Goal: Transaction & Acquisition: Purchase product/service

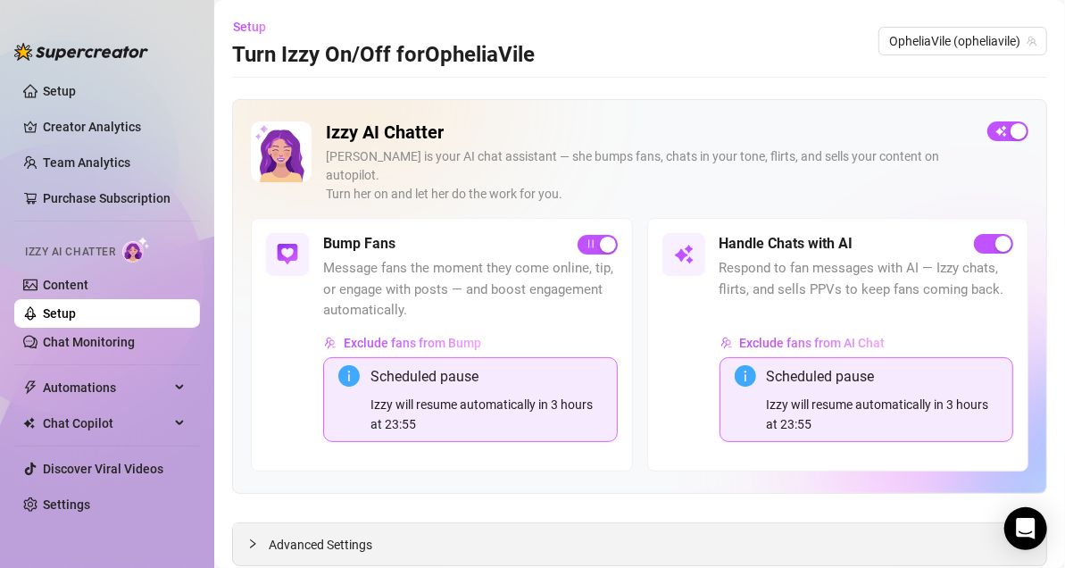
click at [316, 535] on span "Advanced Settings" at bounding box center [321, 545] width 104 height 20
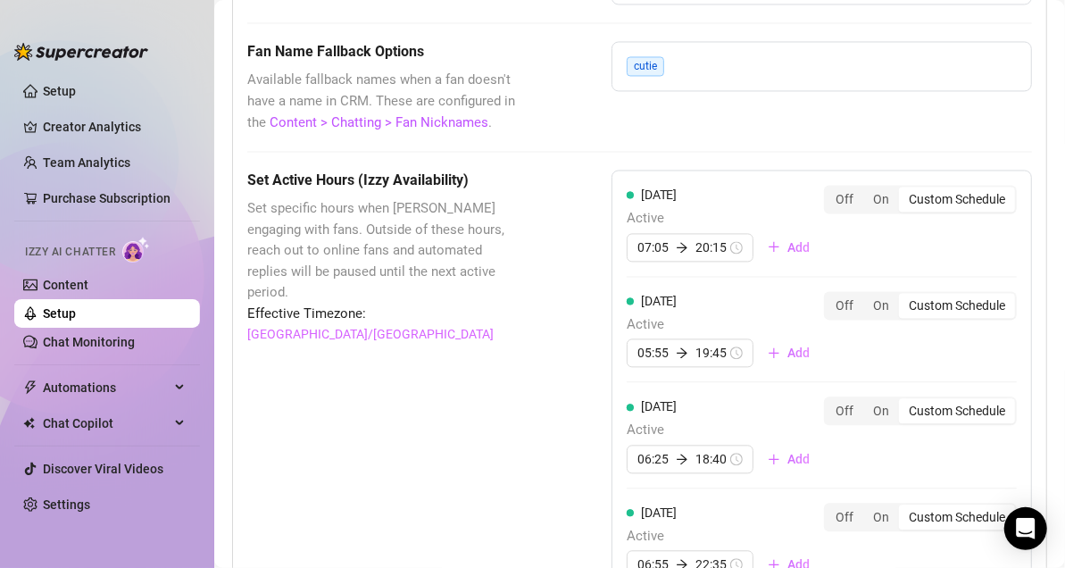
scroll to position [1682, 0]
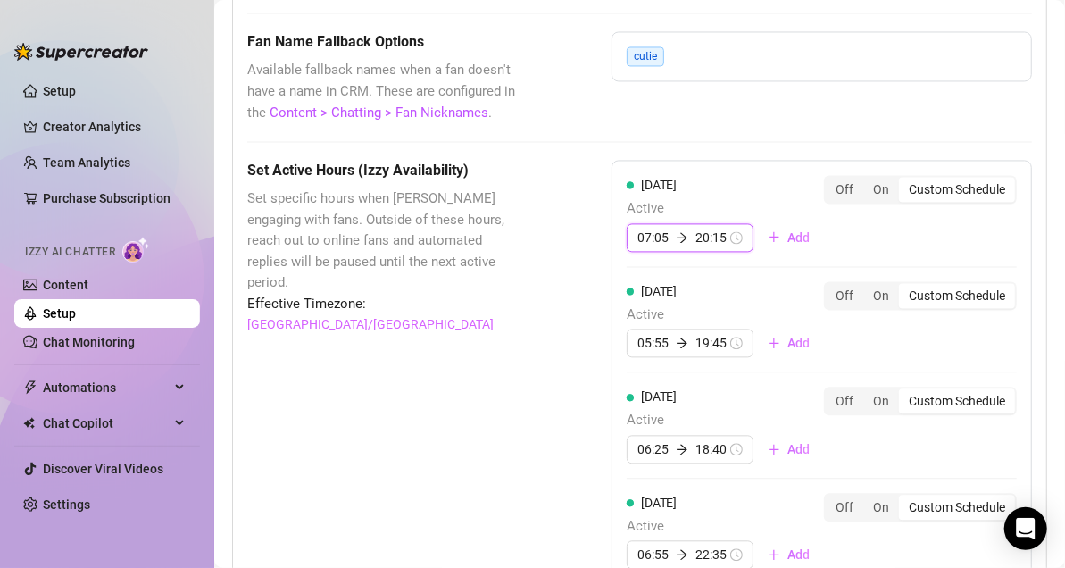
click at [708, 228] on input "20:15" at bounding box center [710, 238] width 31 height 20
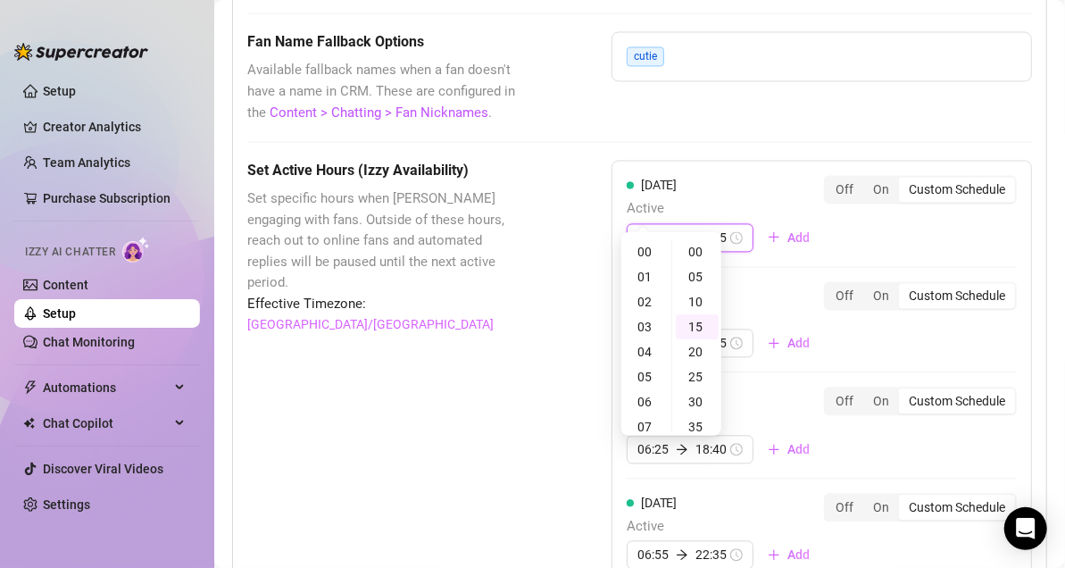
scroll to position [75, 0]
click at [708, 228] on input "20:15" at bounding box center [710, 238] width 31 height 20
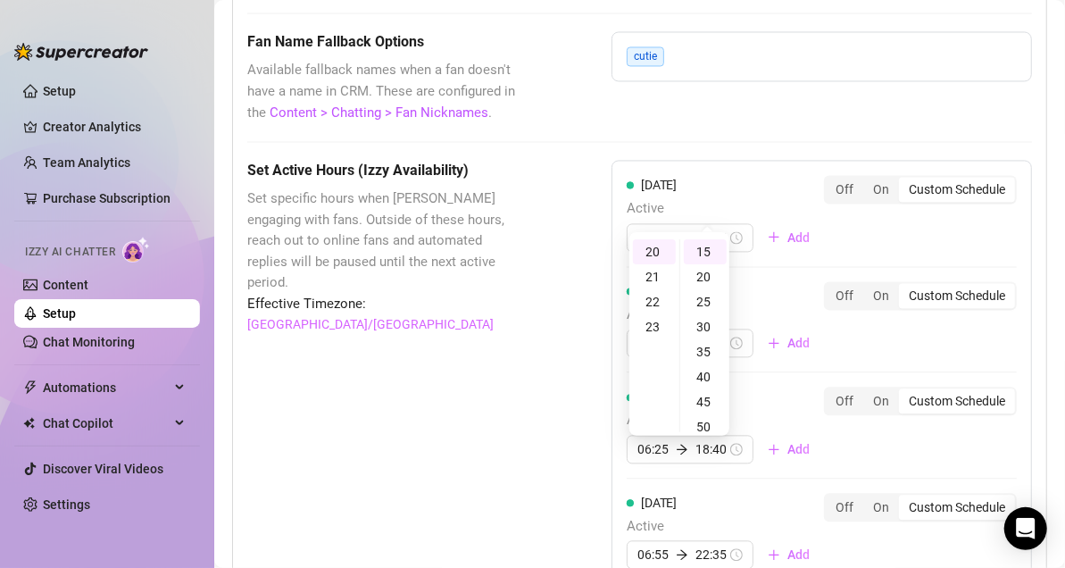
click at [730, 160] on div "[DATE] Active 07:05 20:15 Add Off On Custom Schedule [DATE] Active 05:55 19:45 …" at bounding box center [822, 520] width 420 height 721
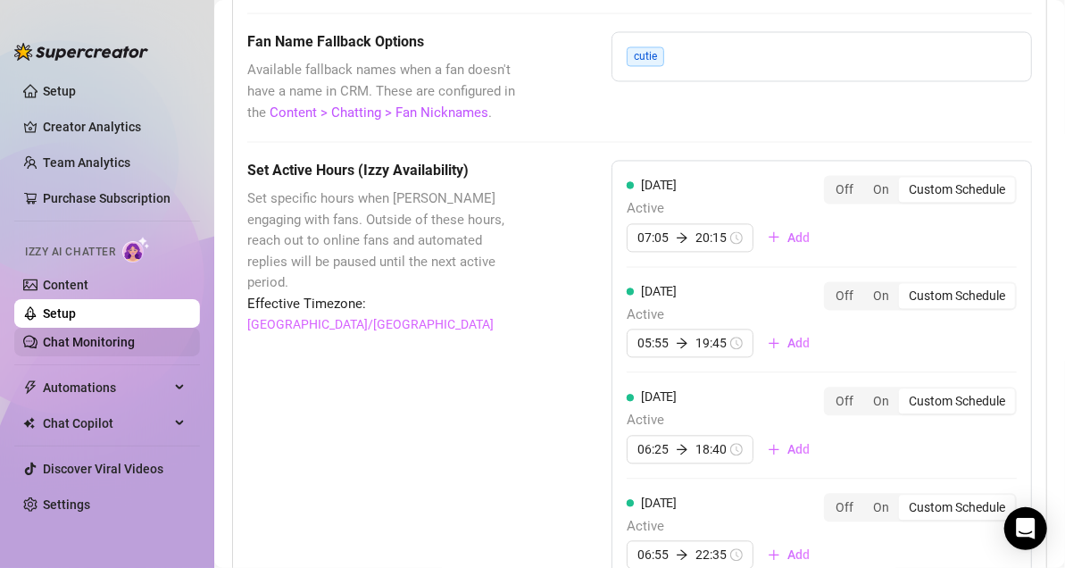
click at [69, 339] on link "Chat Monitoring" at bounding box center [89, 342] width 92 height 14
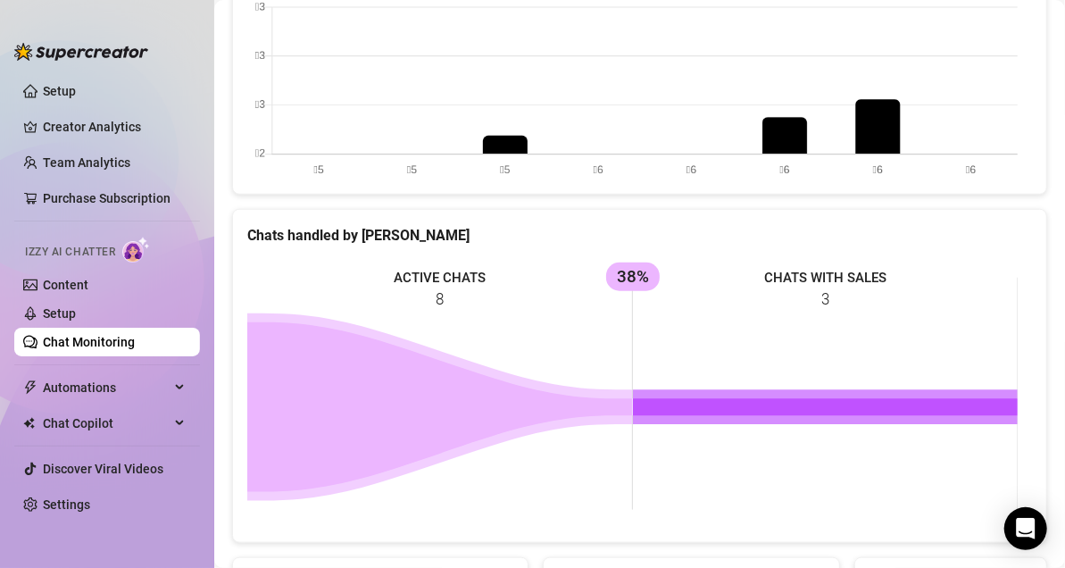
scroll to position [700, 0]
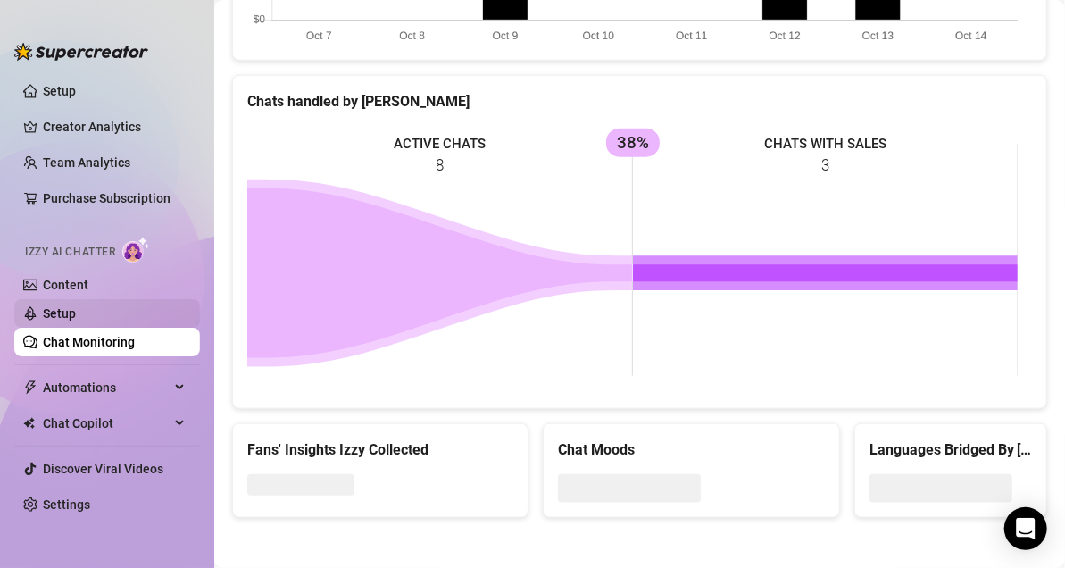
click at [64, 306] on link "Setup" at bounding box center [59, 313] width 33 height 14
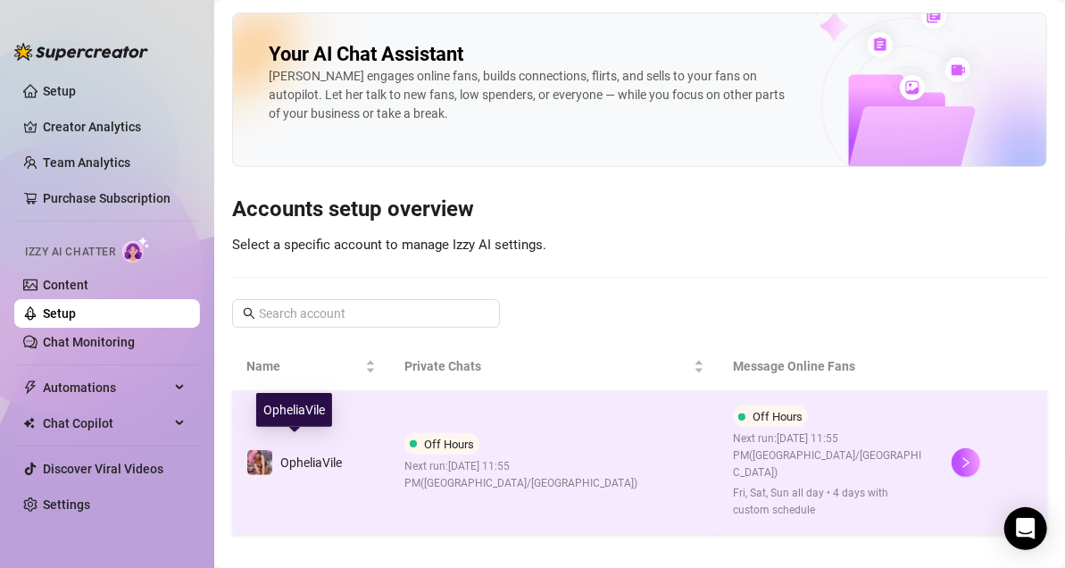
click at [294, 455] on span "OpheliaVile" at bounding box center [311, 462] width 62 height 14
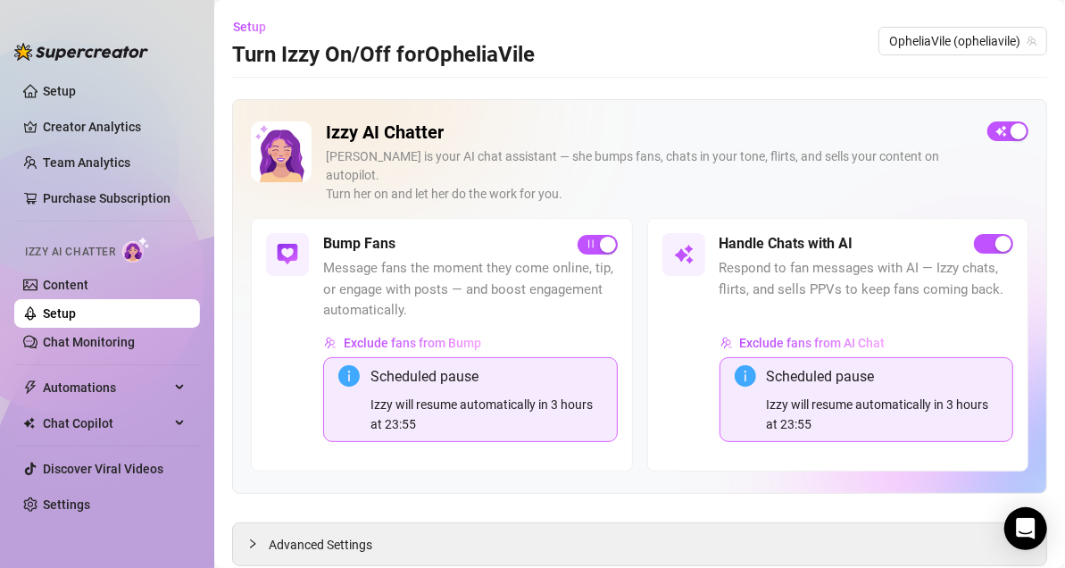
scroll to position [30, 0]
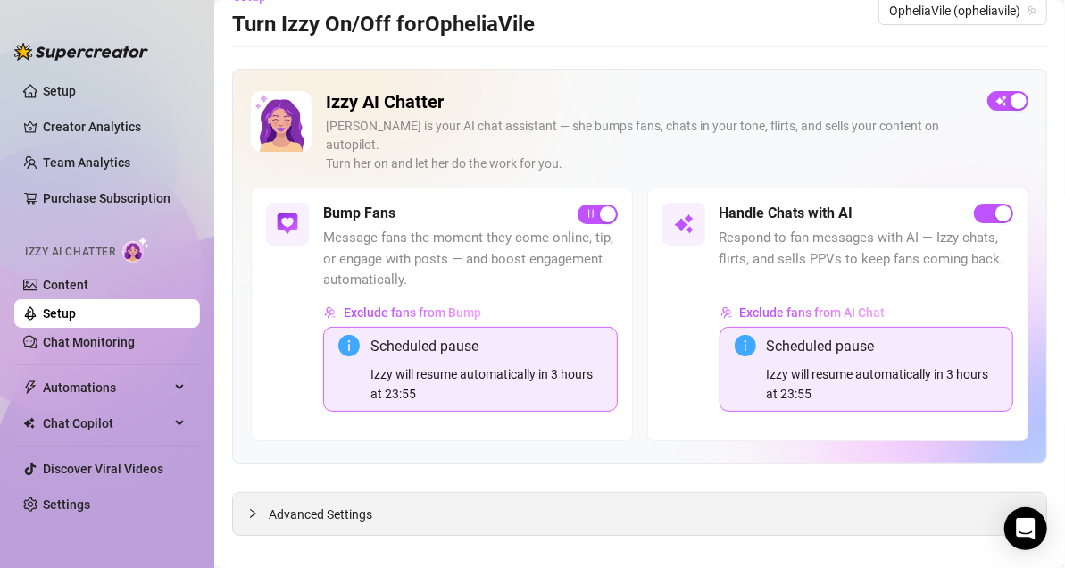
click at [353, 504] on span "Advanced Settings" at bounding box center [321, 514] width 104 height 20
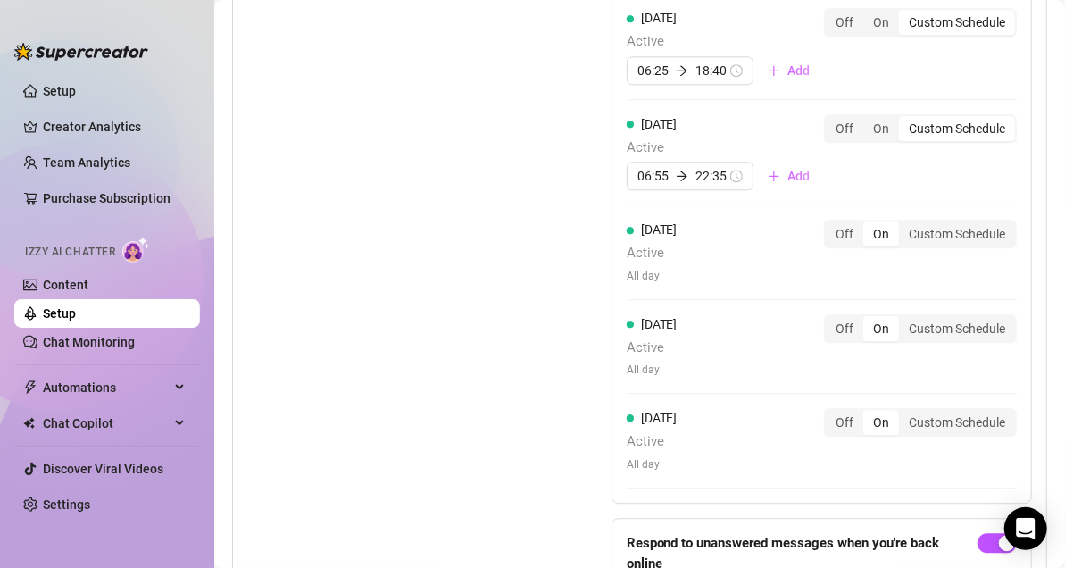
scroll to position [2195, 0]
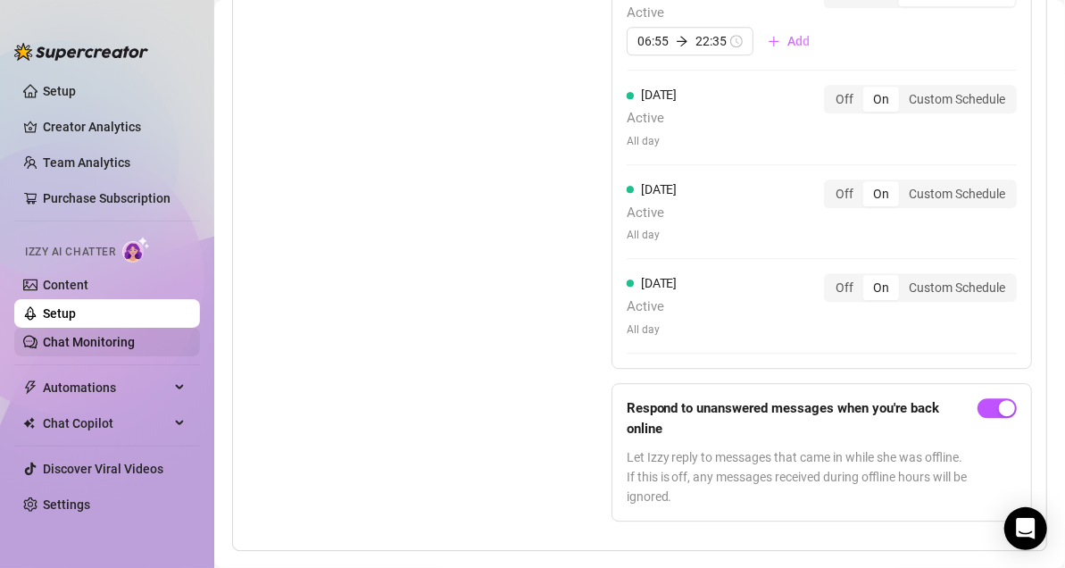
click at [94, 345] on link "Chat Monitoring" at bounding box center [89, 342] width 92 height 14
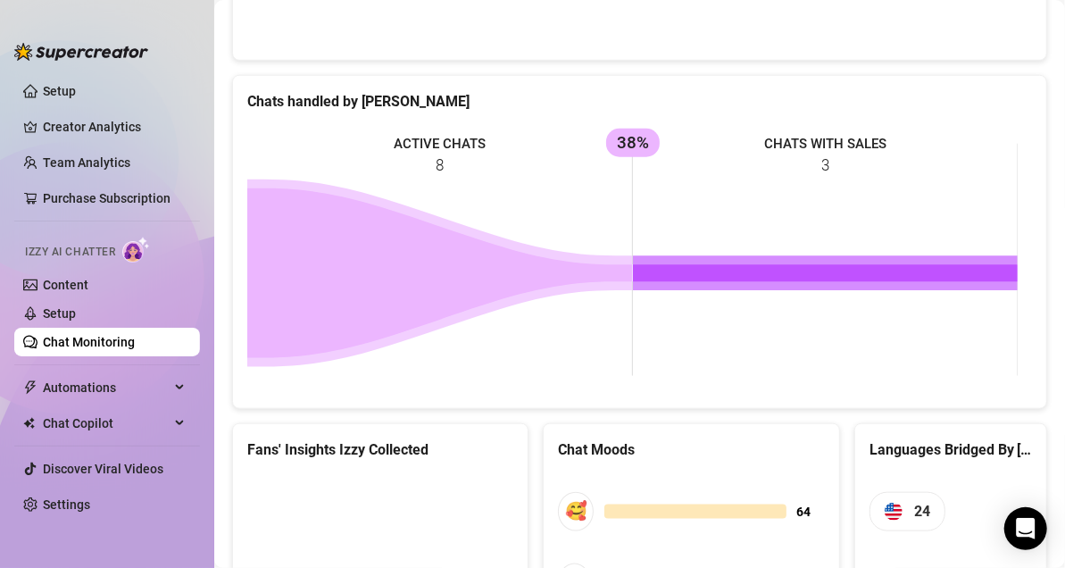
scroll to position [955, 0]
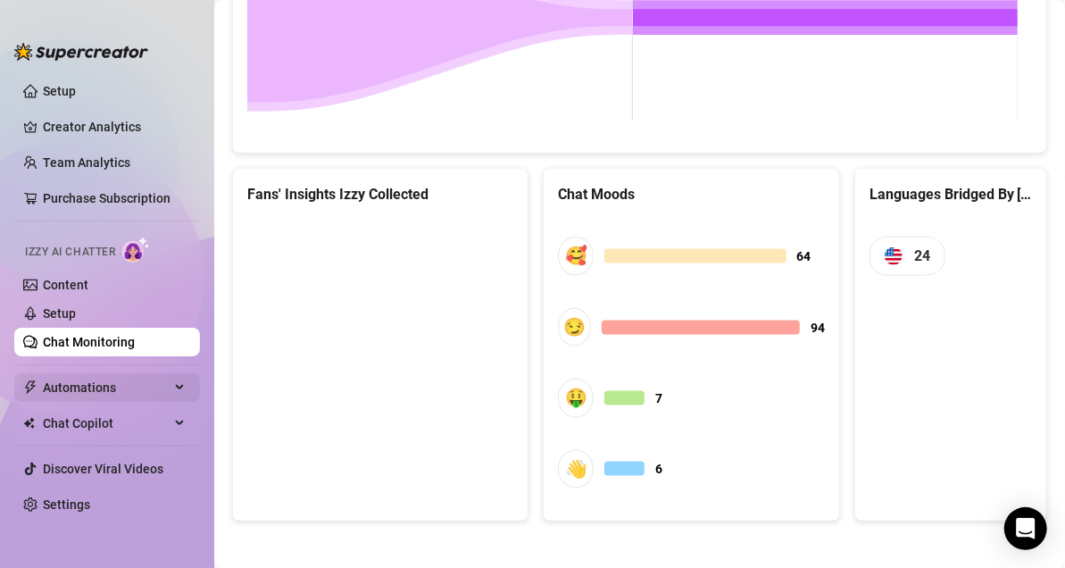
click at [94, 384] on span "Automations" at bounding box center [106, 387] width 127 height 29
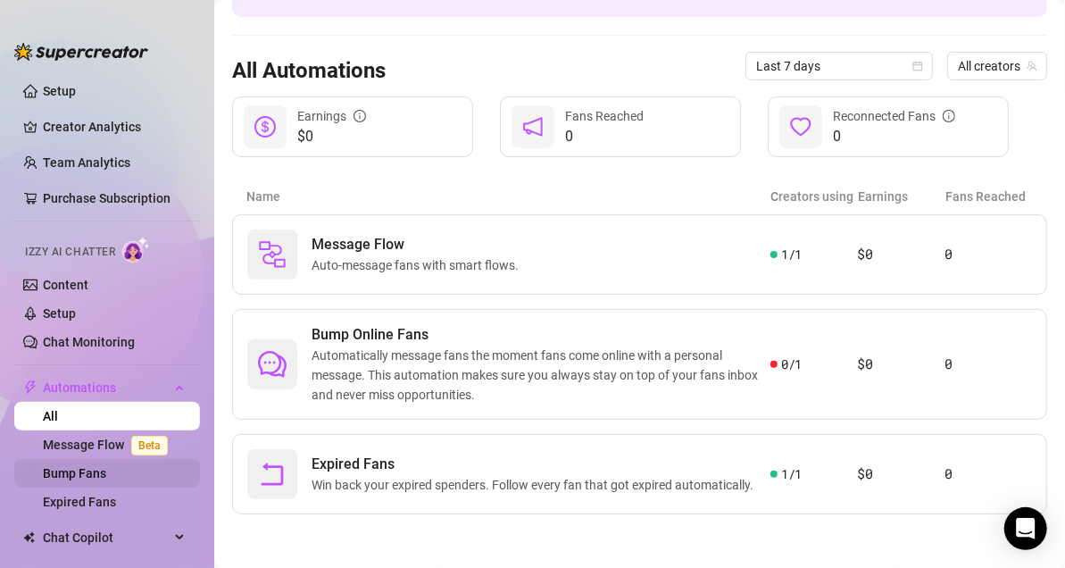
click at [101, 471] on link "Bump Fans" at bounding box center [74, 473] width 63 height 14
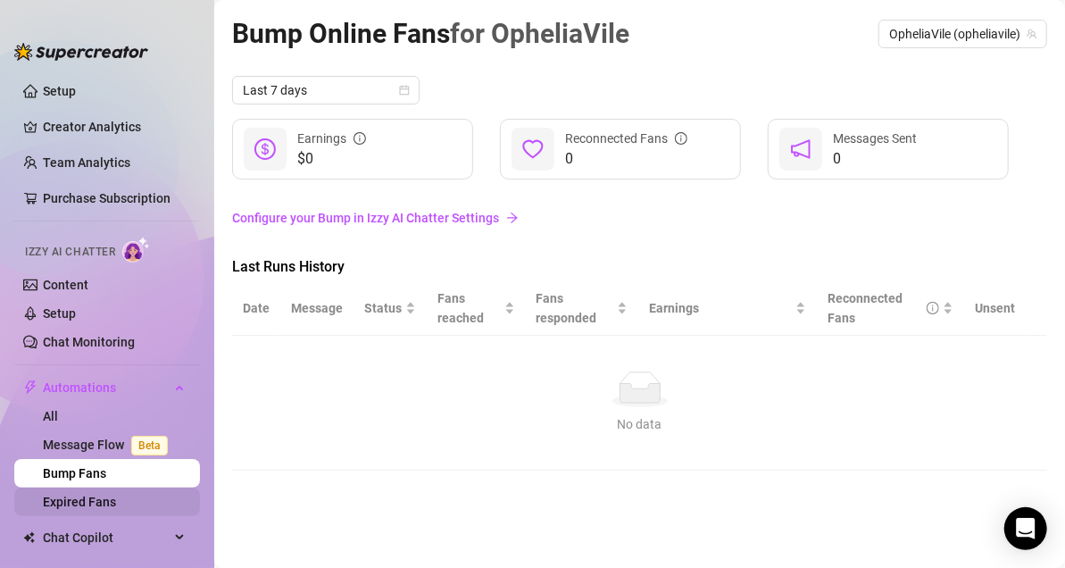
click at [72, 502] on link "Expired Fans" at bounding box center [79, 502] width 73 height 14
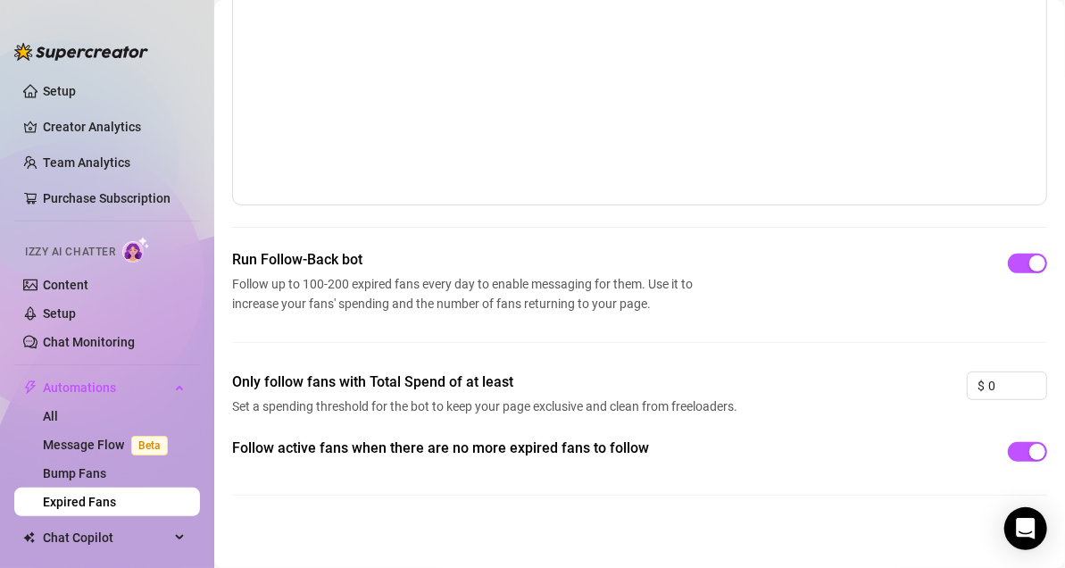
scroll to position [158, 0]
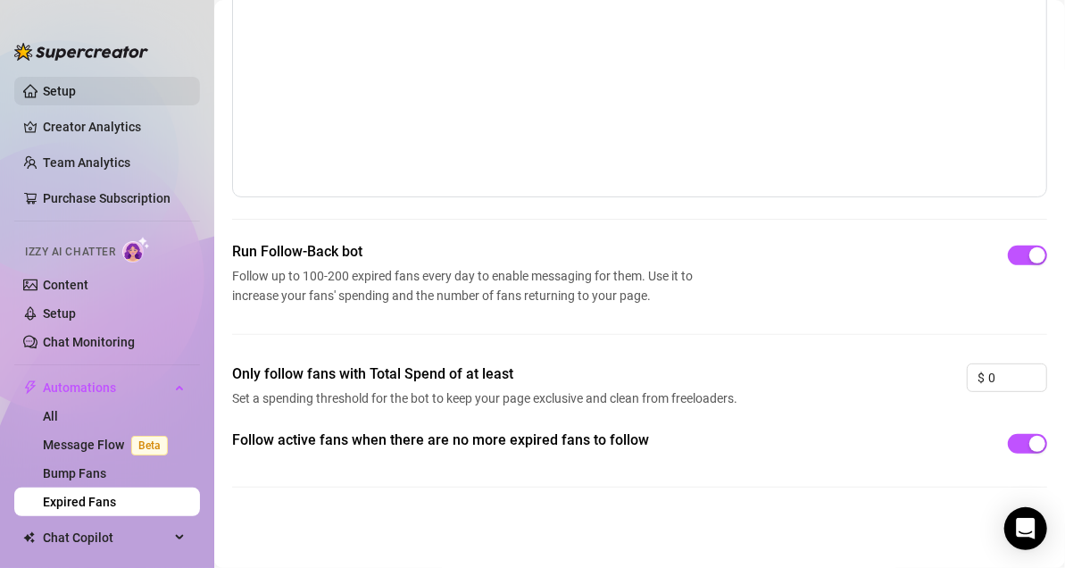
click at [71, 84] on link "Setup" at bounding box center [59, 91] width 33 height 14
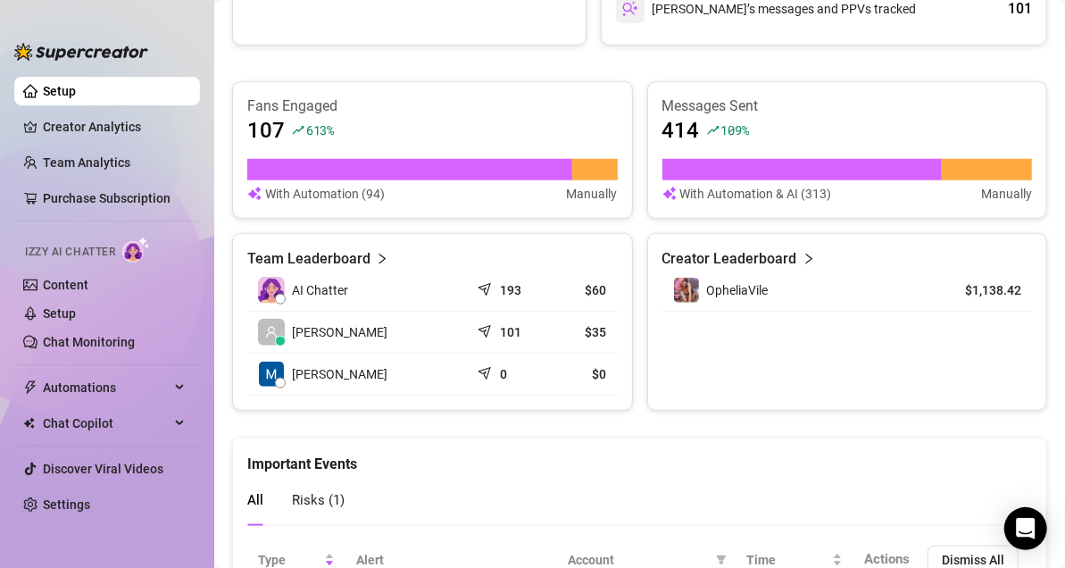
scroll to position [571, 0]
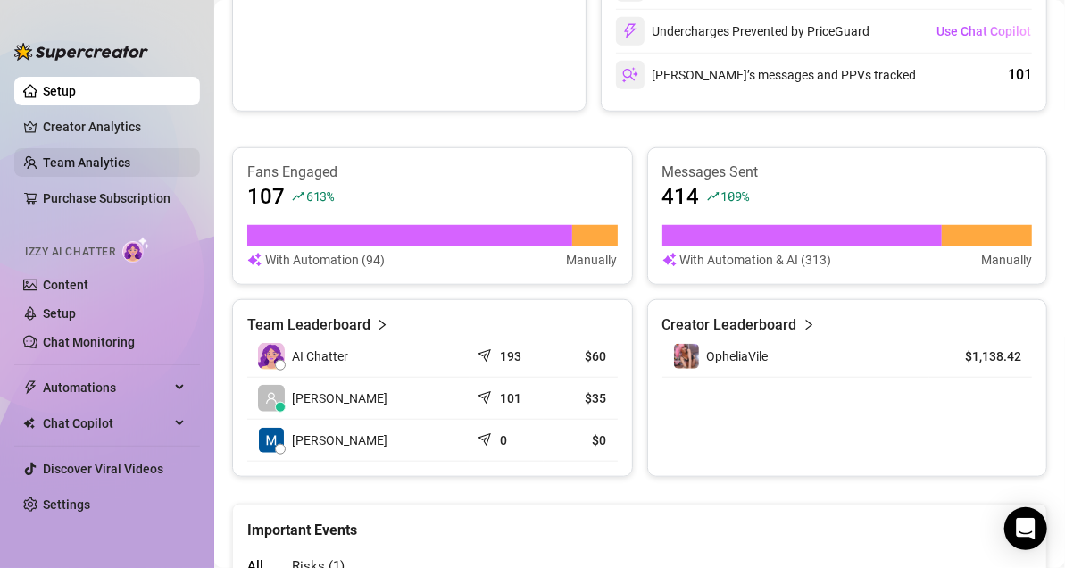
click at [115, 160] on link "Team Analytics" at bounding box center [86, 162] width 87 height 14
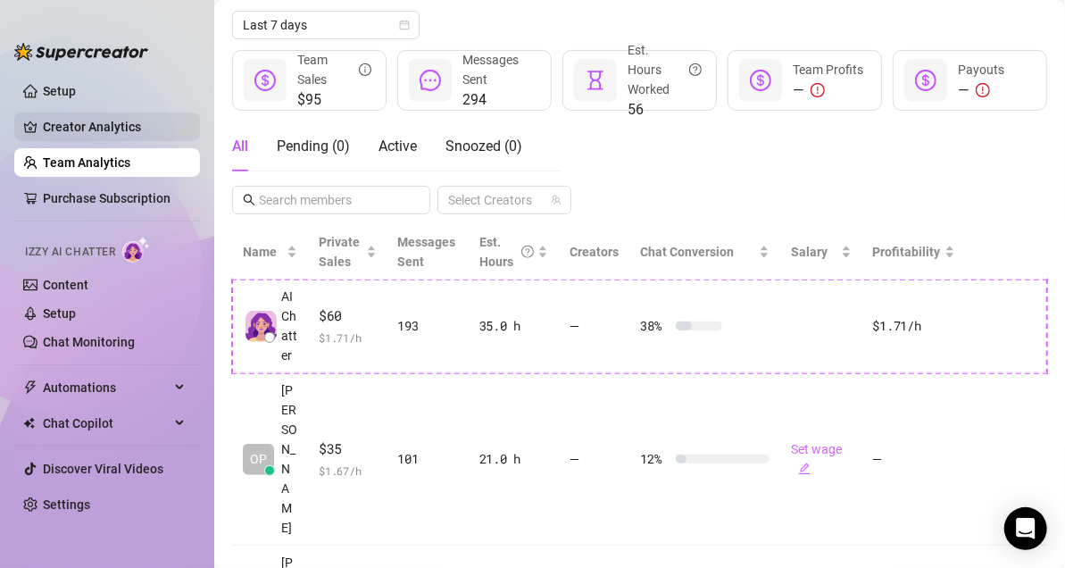
scroll to position [416, 0]
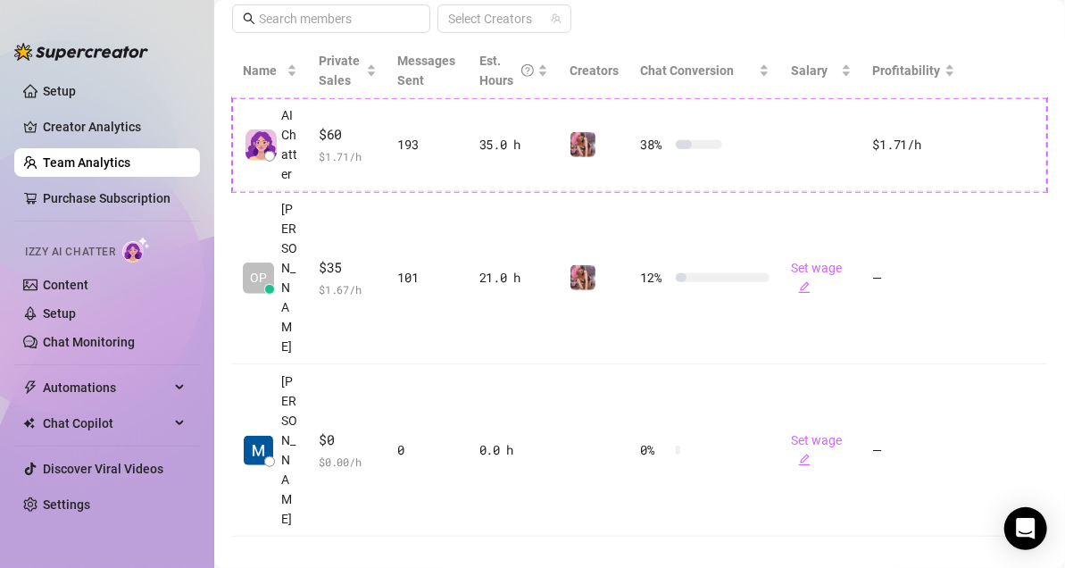
click at [100, 166] on link "Team Analytics" at bounding box center [86, 162] width 87 height 14
click at [101, 125] on link "Creator Analytics" at bounding box center [114, 126] width 143 height 29
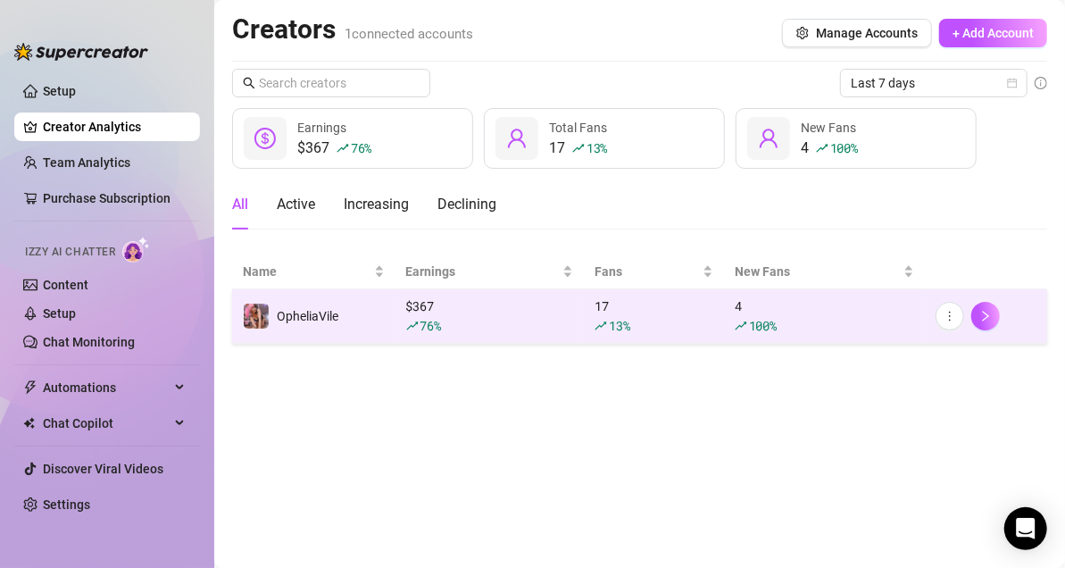
click at [408, 325] on icon "rise" at bounding box center [412, 326] width 12 height 12
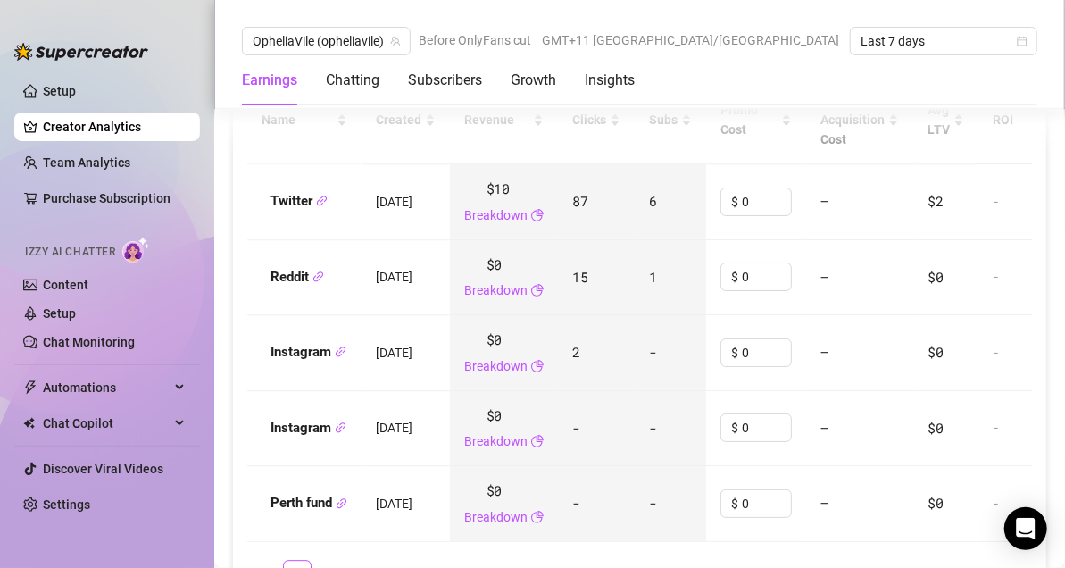
scroll to position [2064, 0]
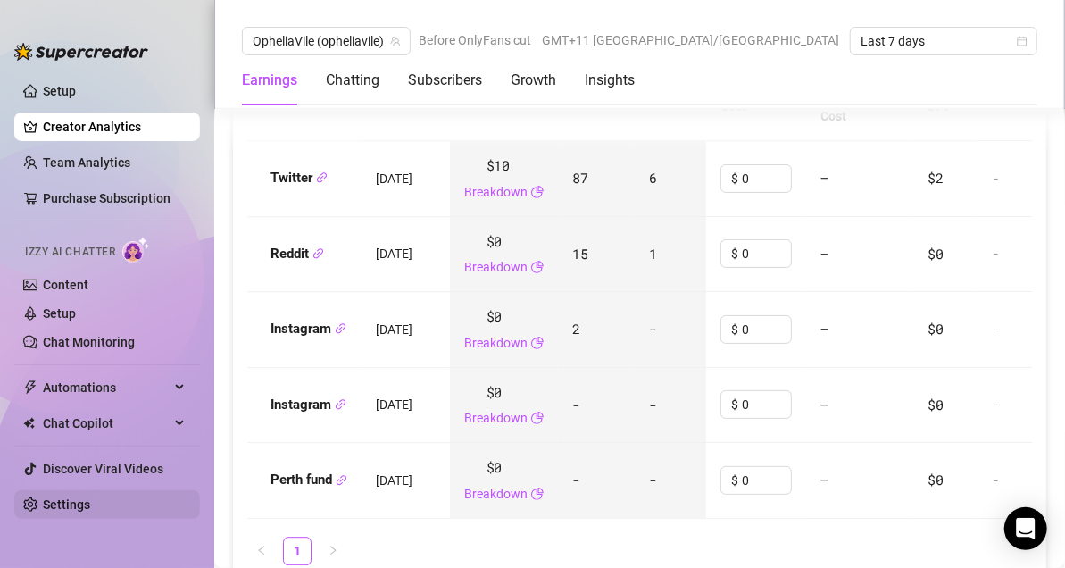
click at [54, 507] on link "Settings" at bounding box center [66, 504] width 47 height 14
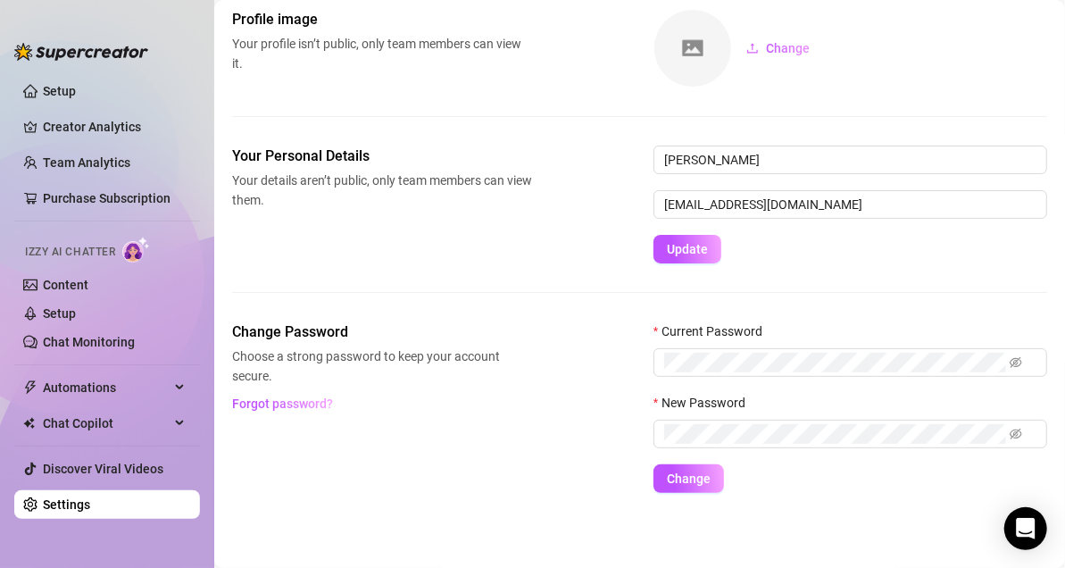
scroll to position [92, 0]
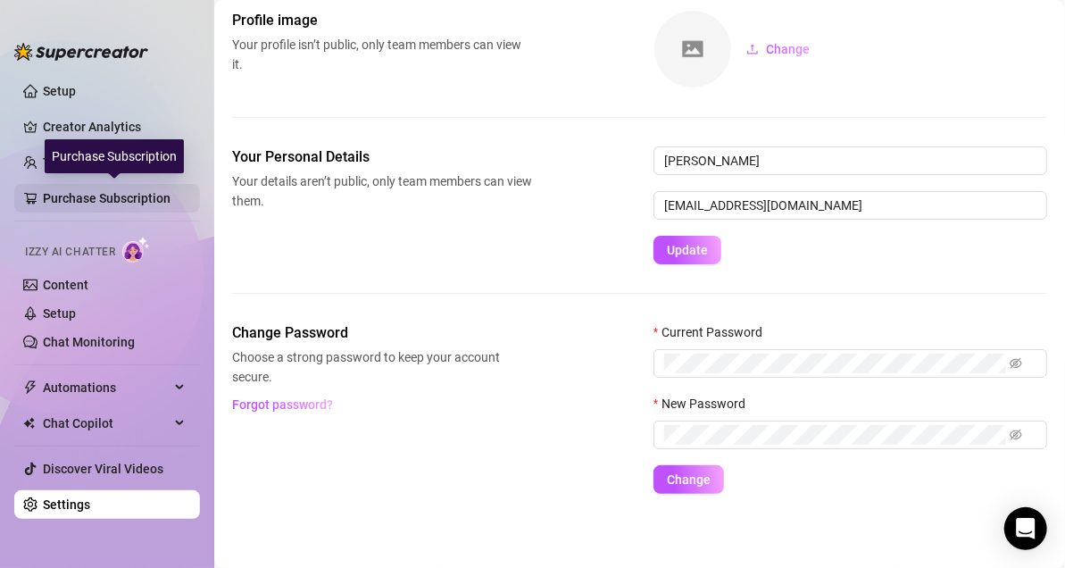
click at [76, 199] on link "Purchase Subscription" at bounding box center [114, 198] width 143 height 29
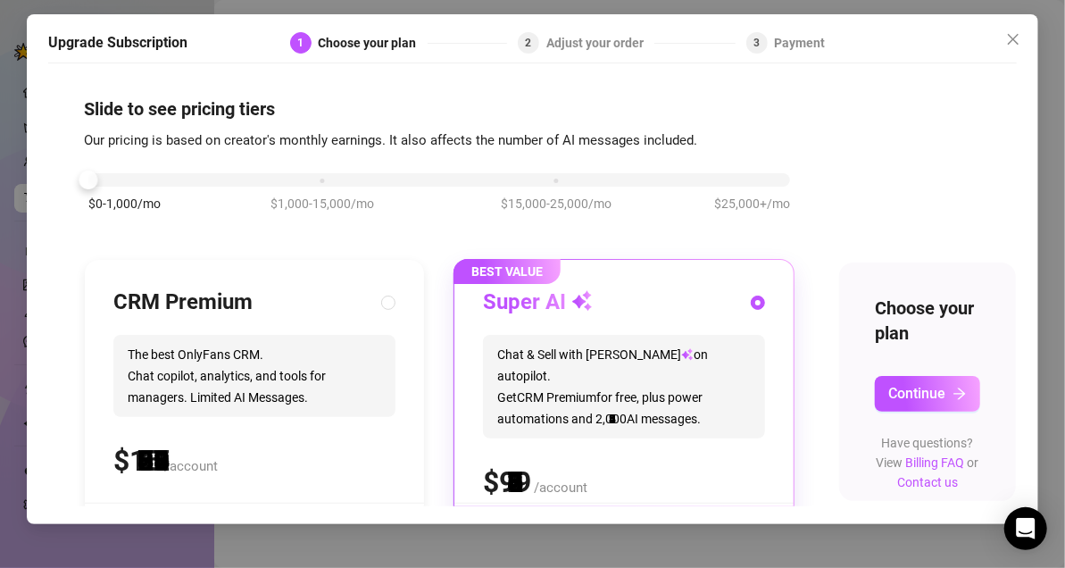
click at [104, 180] on div "$0-1,000/mo $1,000-15,000/mo $15,000-25,000/mo $25,000+/mo" at bounding box center [439, 175] width 702 height 11
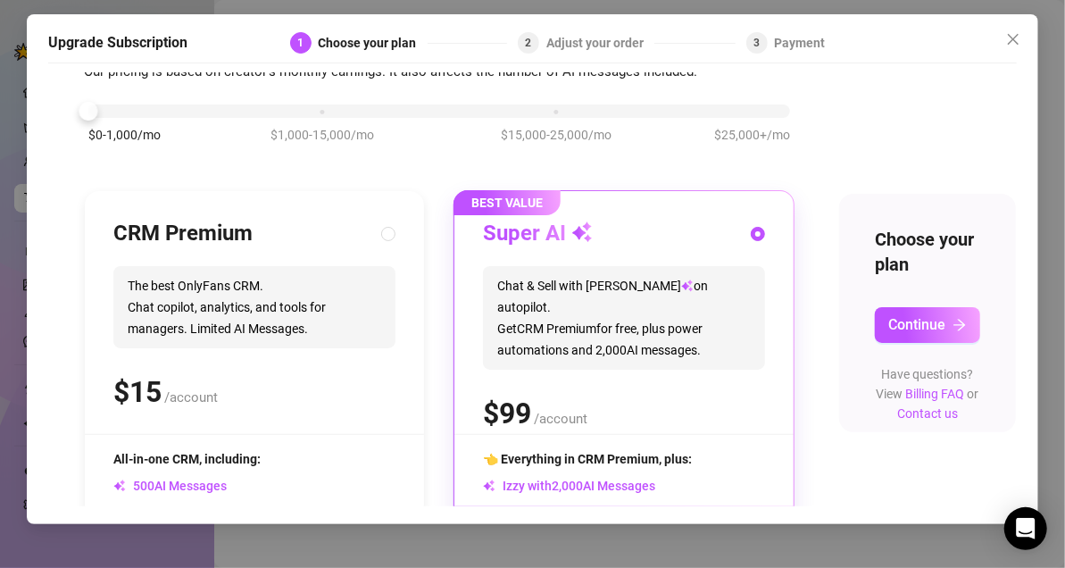
scroll to position [66, 0]
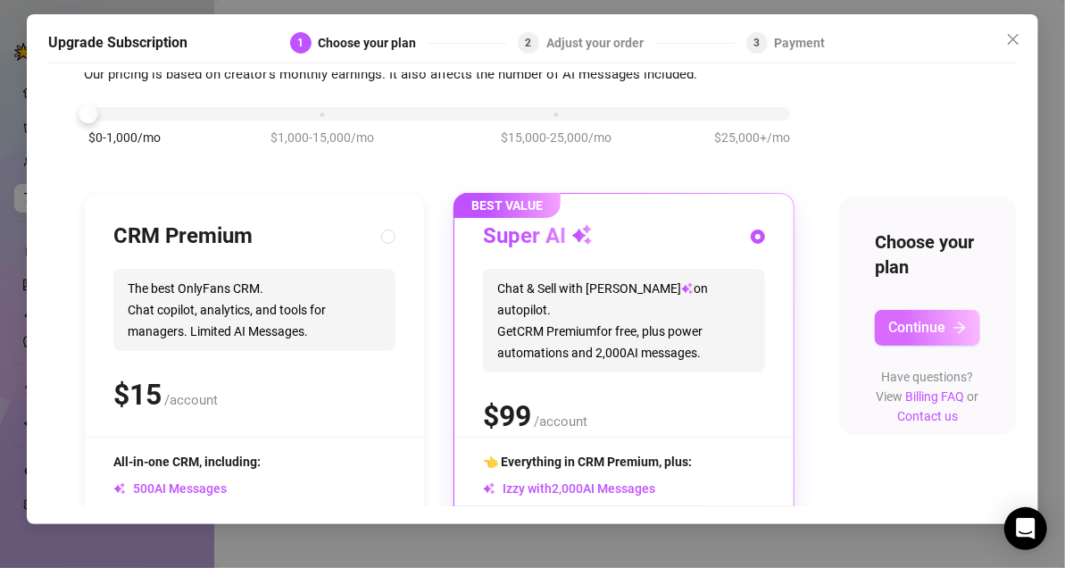
click at [920, 321] on span "Continue" at bounding box center [916, 327] width 57 height 17
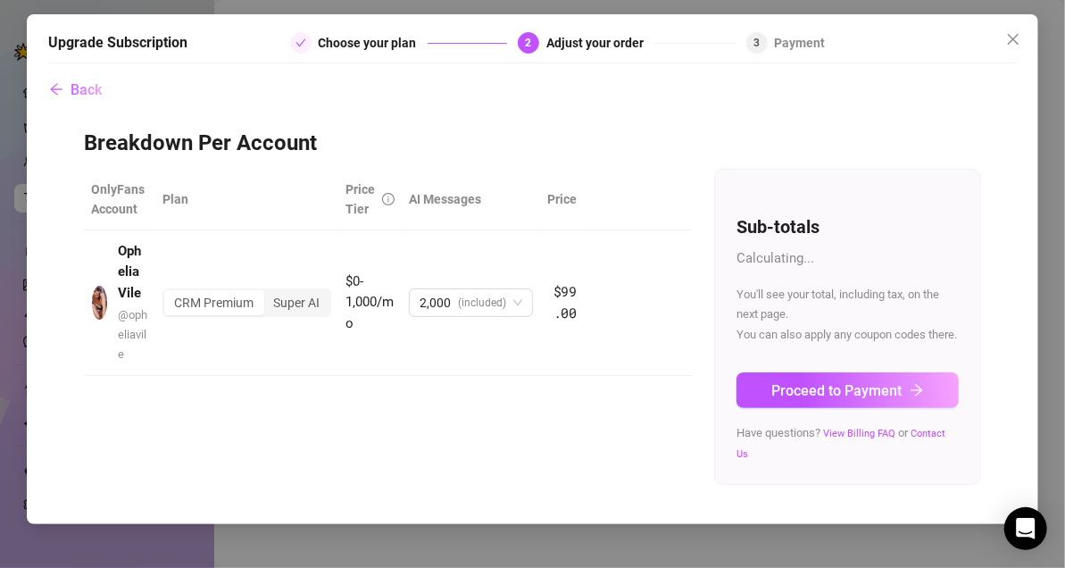
scroll to position [0, 0]
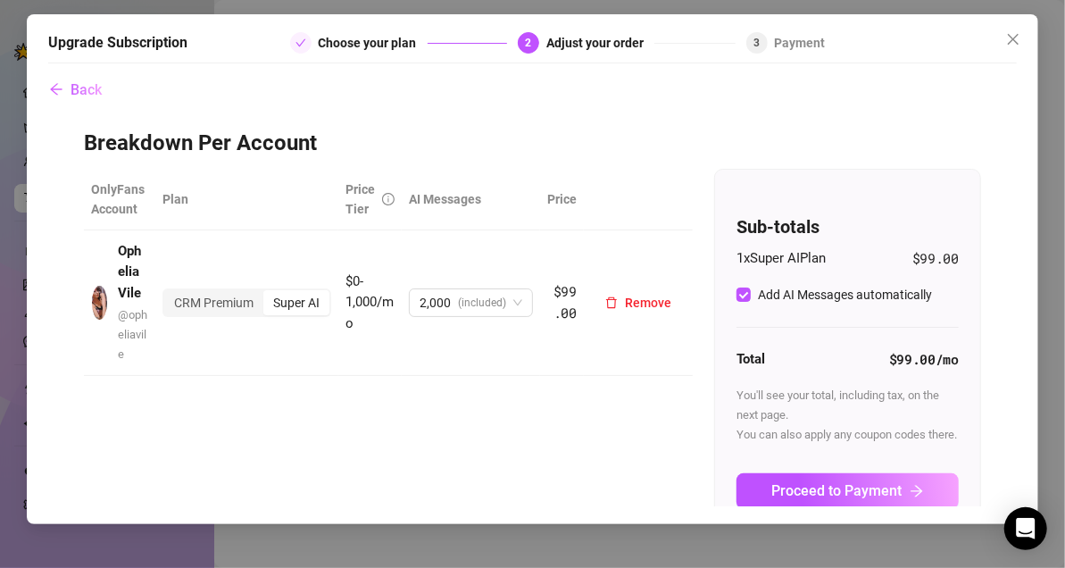
click at [290, 298] on div "Super AI" at bounding box center [296, 302] width 66 height 25
click at [268, 293] on input "Super AI" at bounding box center [268, 293] width 0 height 0
click at [216, 307] on div "CRM Premium" at bounding box center [213, 302] width 99 height 25
click at [169, 293] on input "CRM Premium" at bounding box center [169, 293] width 0 height 0
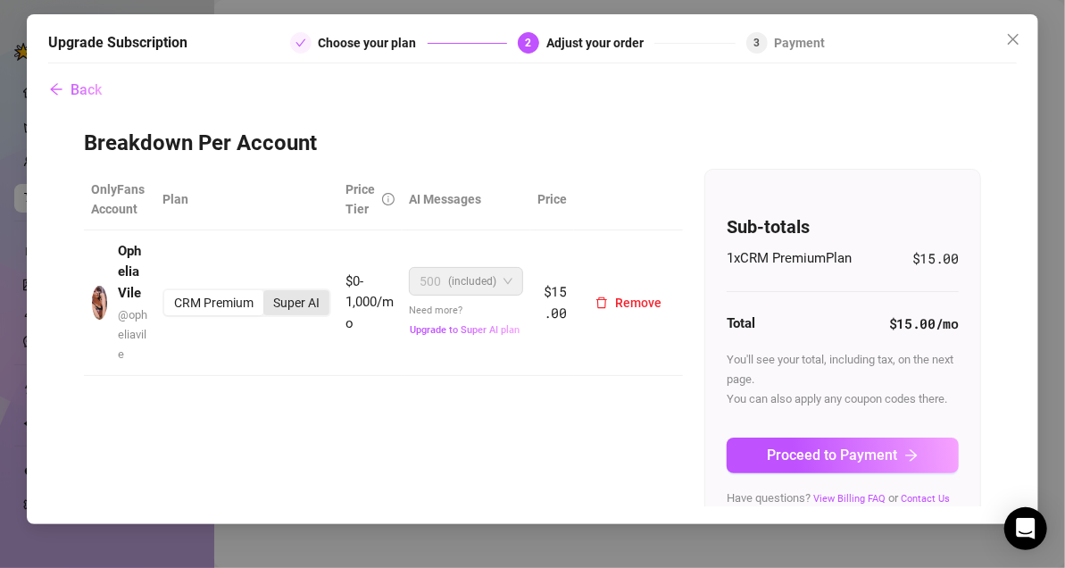
click at [299, 295] on div "Super AI" at bounding box center [296, 302] width 66 height 25
click at [268, 293] on input "Super AI" at bounding box center [268, 293] width 0 height 0
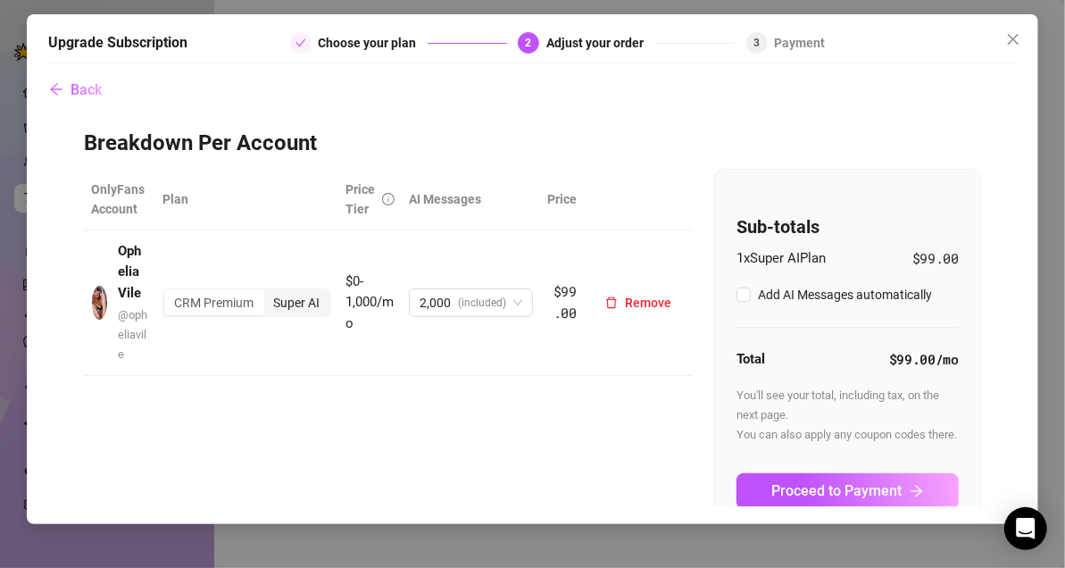
checkbox input "true"
click at [227, 306] on div "CRM Premium" at bounding box center [213, 302] width 99 height 25
click at [169, 293] on input "CRM Premium" at bounding box center [169, 293] width 0 height 0
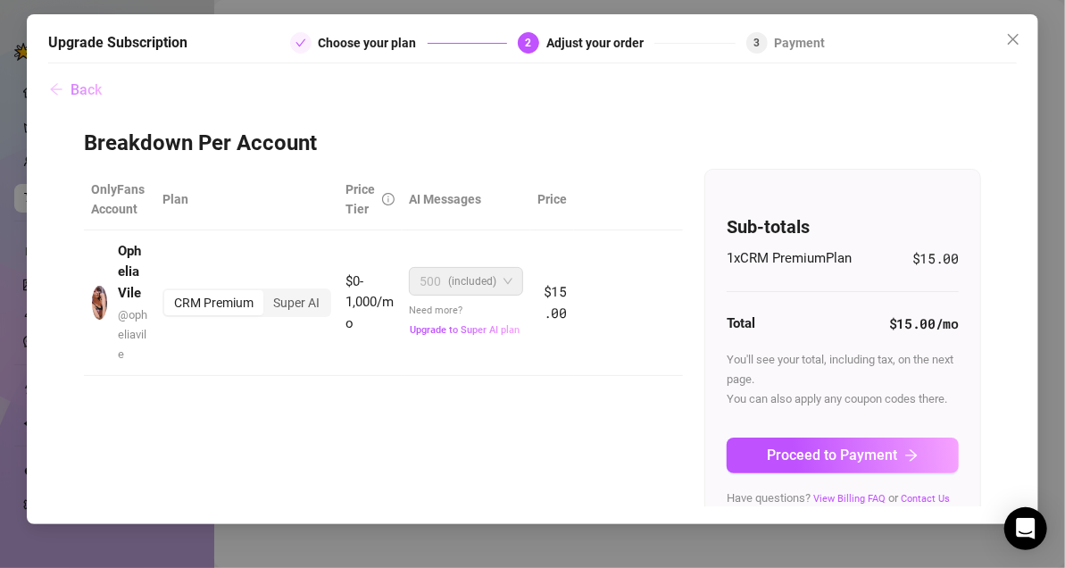
click at [59, 72] on button "Back" at bounding box center [75, 90] width 54 height 36
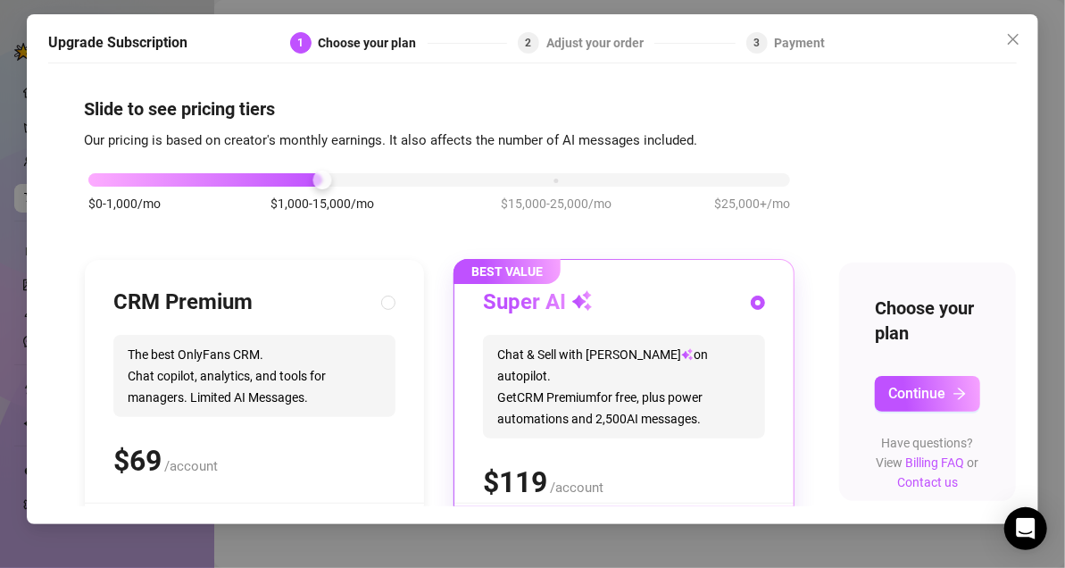
click at [102, 179] on div "$0-1,000/mo $1,000-15,000/mo $15,000-25,000/mo $25,000+/mo" at bounding box center [439, 175] width 702 height 11
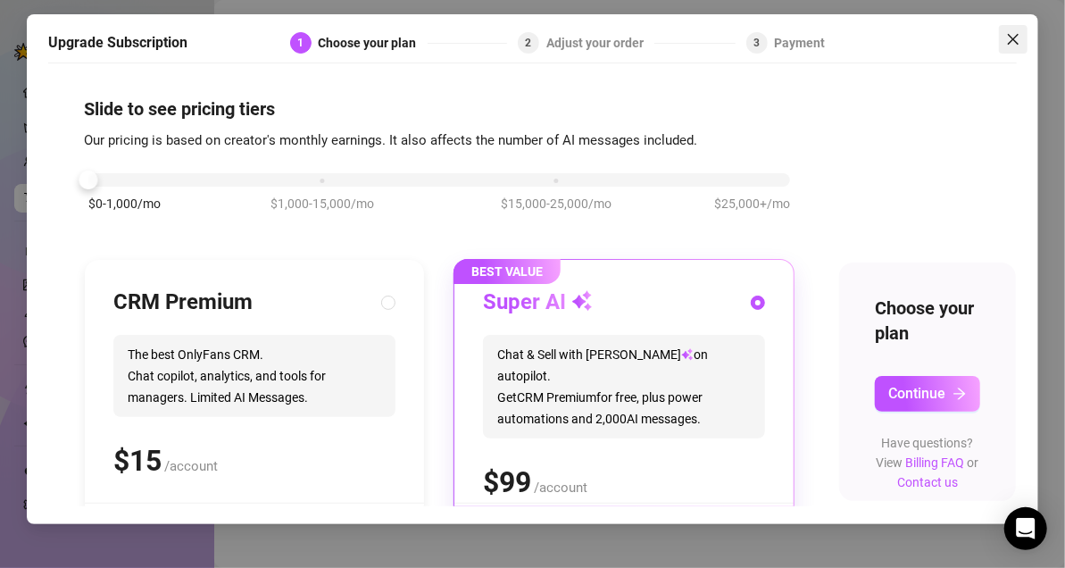
click at [1010, 37] on icon "close" at bounding box center [1013, 39] width 14 height 14
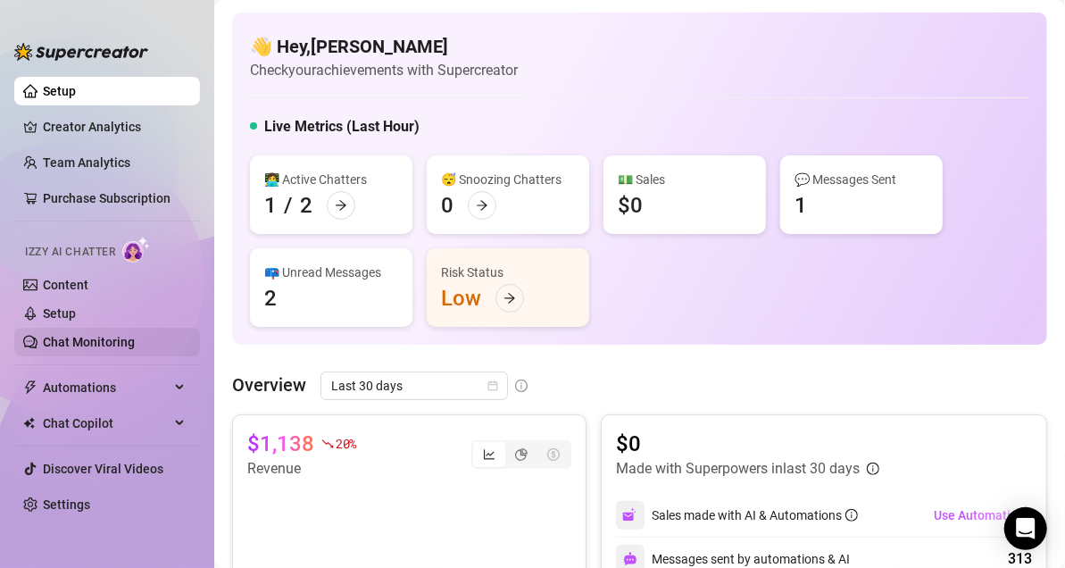
click at [88, 336] on link "Chat Monitoring" at bounding box center [89, 342] width 92 height 14
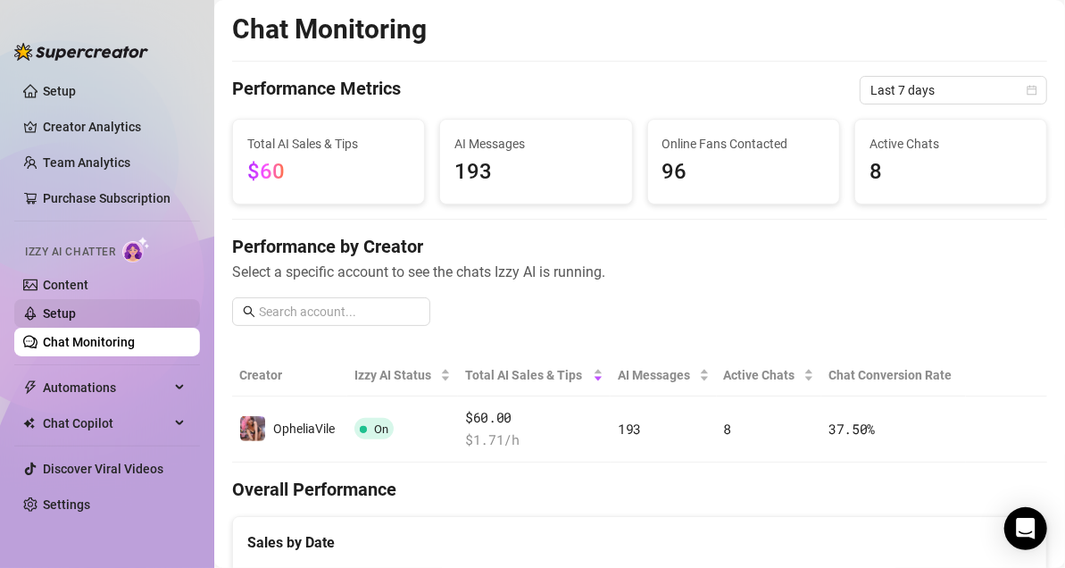
click at [76, 306] on link "Setup" at bounding box center [59, 313] width 33 height 14
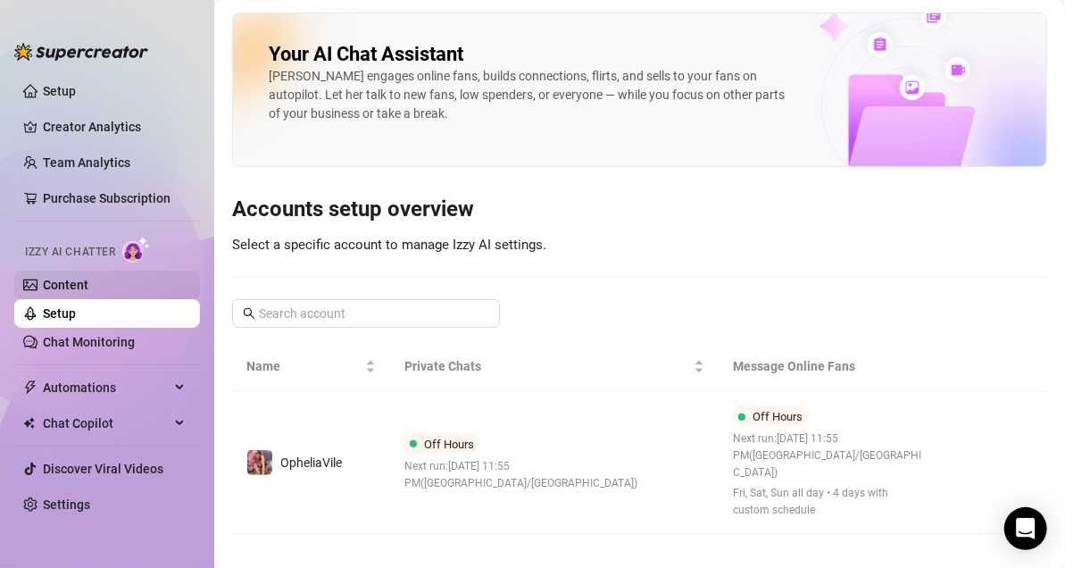
click at [78, 280] on link "Content" at bounding box center [66, 285] width 46 height 14
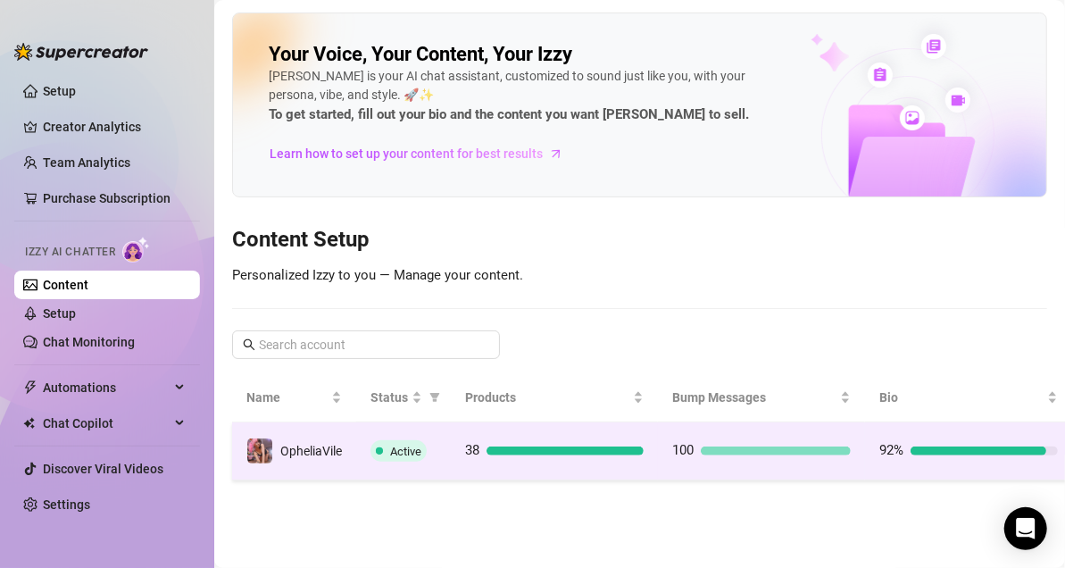
click at [406, 454] on span "Active" at bounding box center [405, 451] width 31 height 13
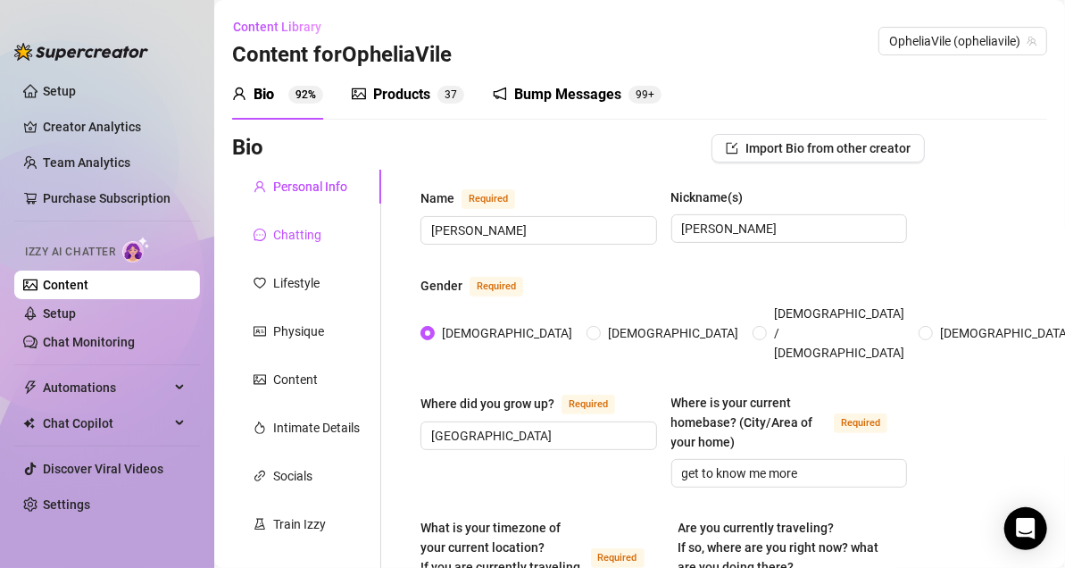
click at [312, 244] on div "Chatting" at bounding box center [297, 235] width 48 height 20
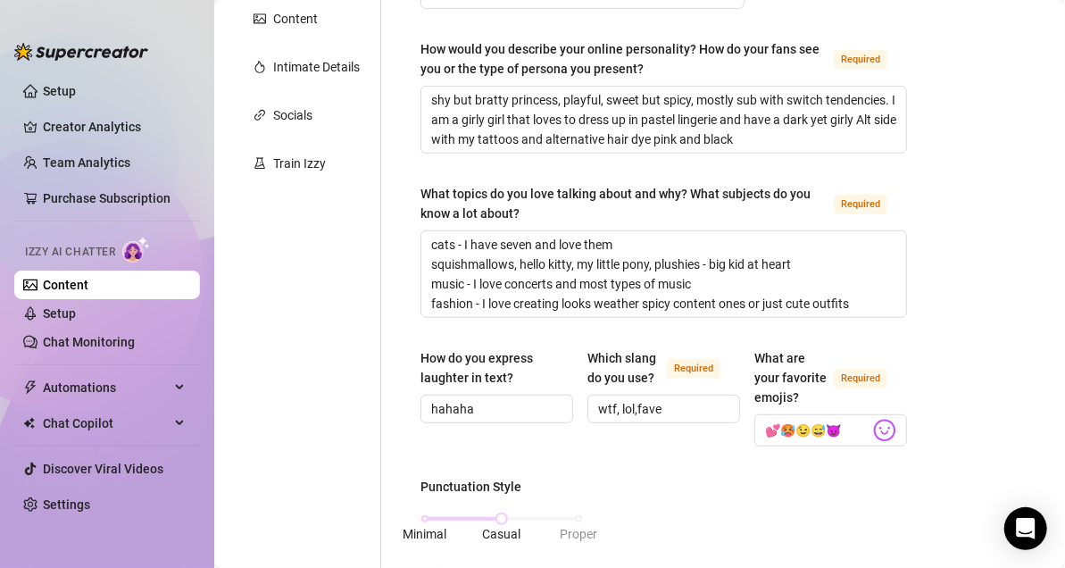
scroll to position [111, 0]
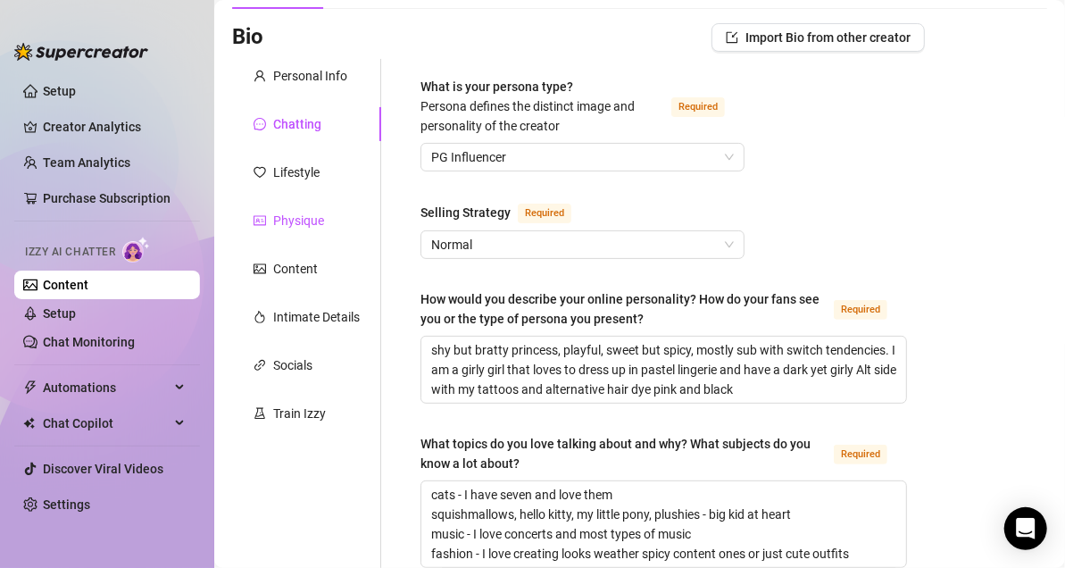
click at [292, 216] on div "Physique" at bounding box center [298, 221] width 51 height 20
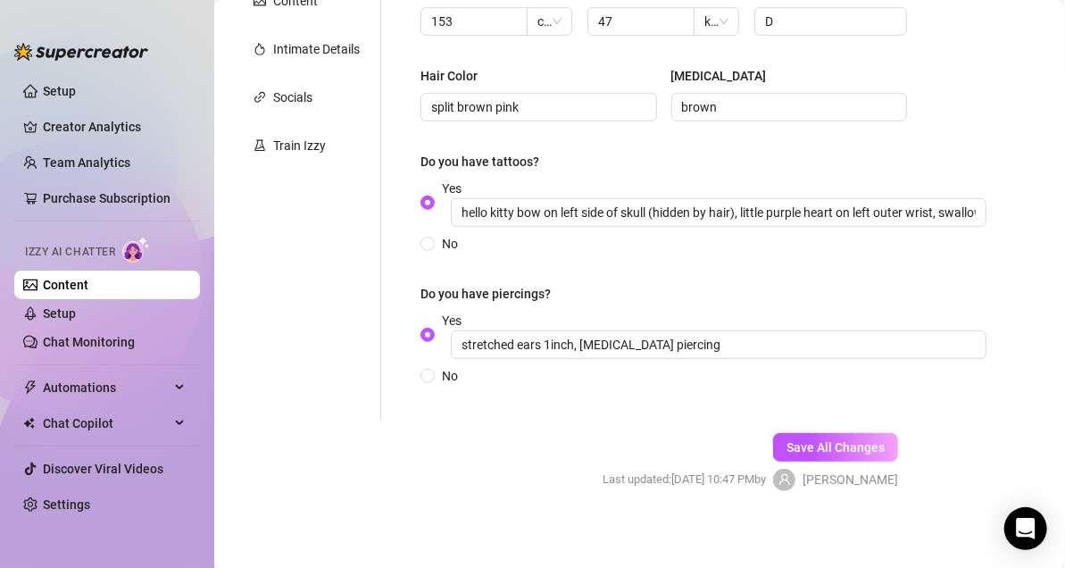
scroll to position [382, 0]
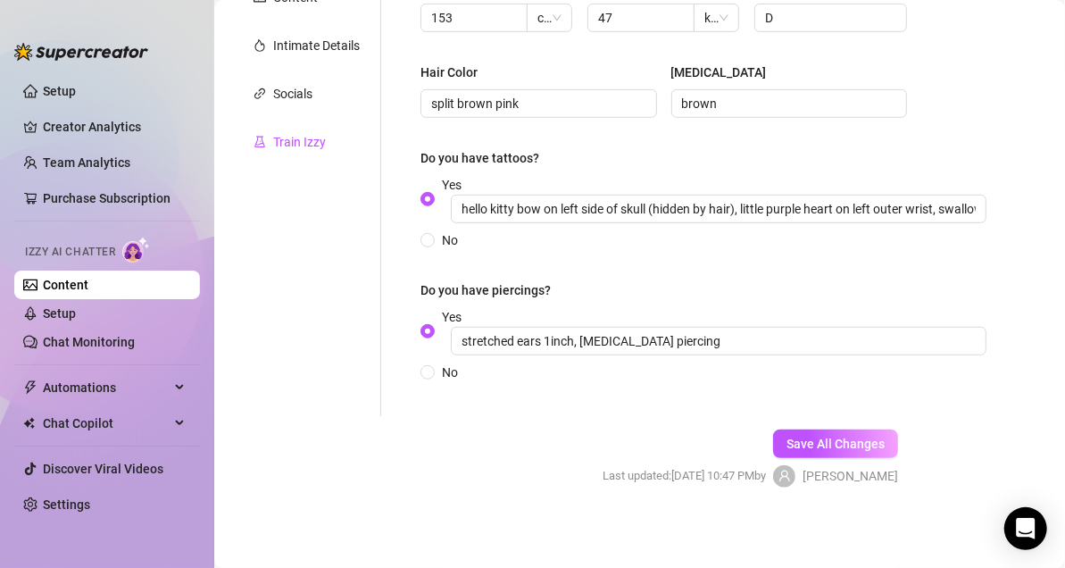
click at [287, 148] on div "Train Izzy" at bounding box center [299, 142] width 53 height 20
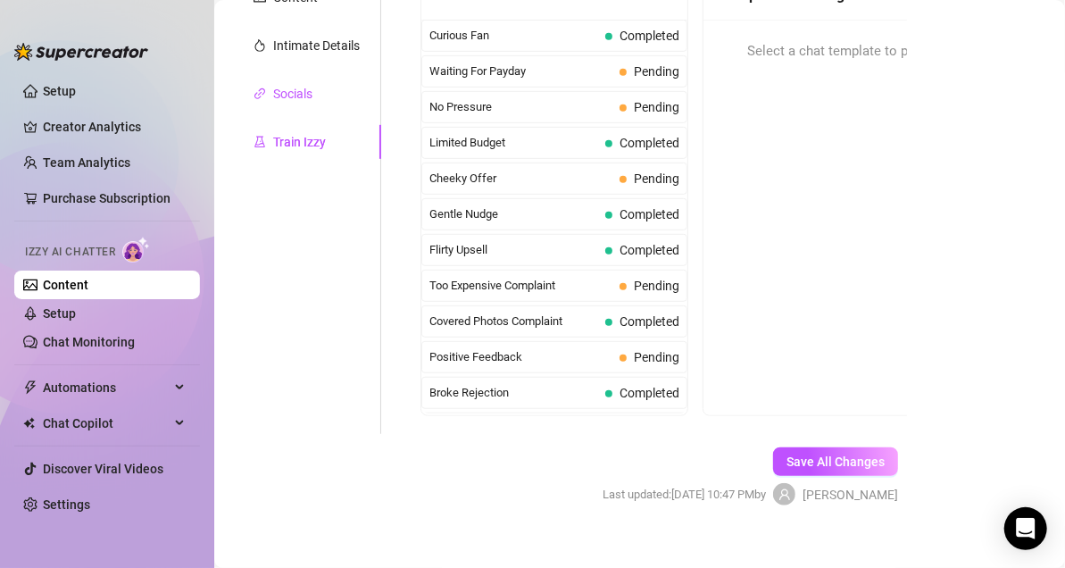
click at [292, 99] on div "Socials" at bounding box center [292, 94] width 39 height 20
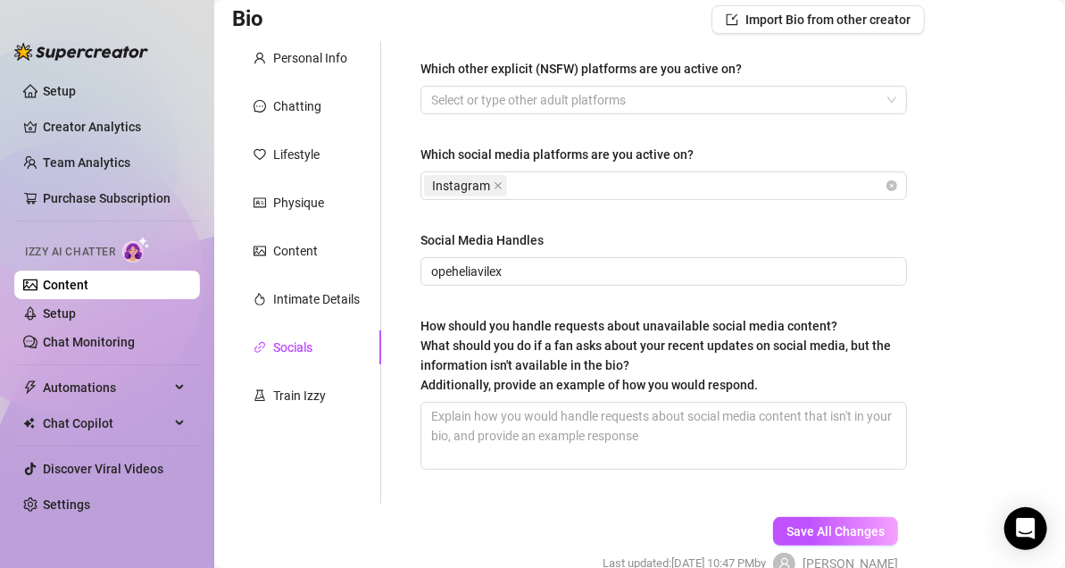
scroll to position [98, 0]
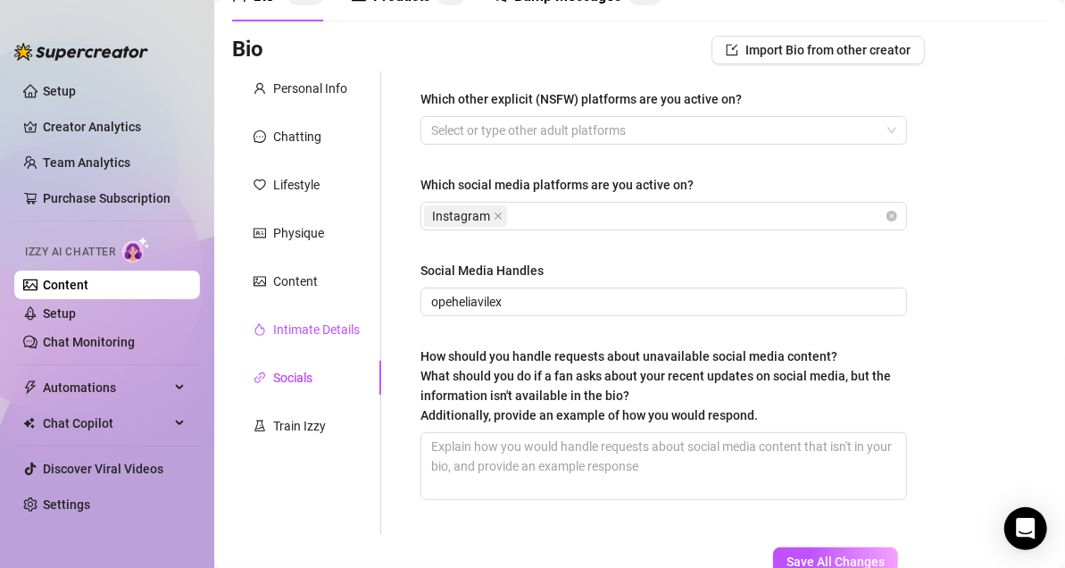
click at [297, 334] on div "Intimate Details" at bounding box center [316, 330] width 87 height 20
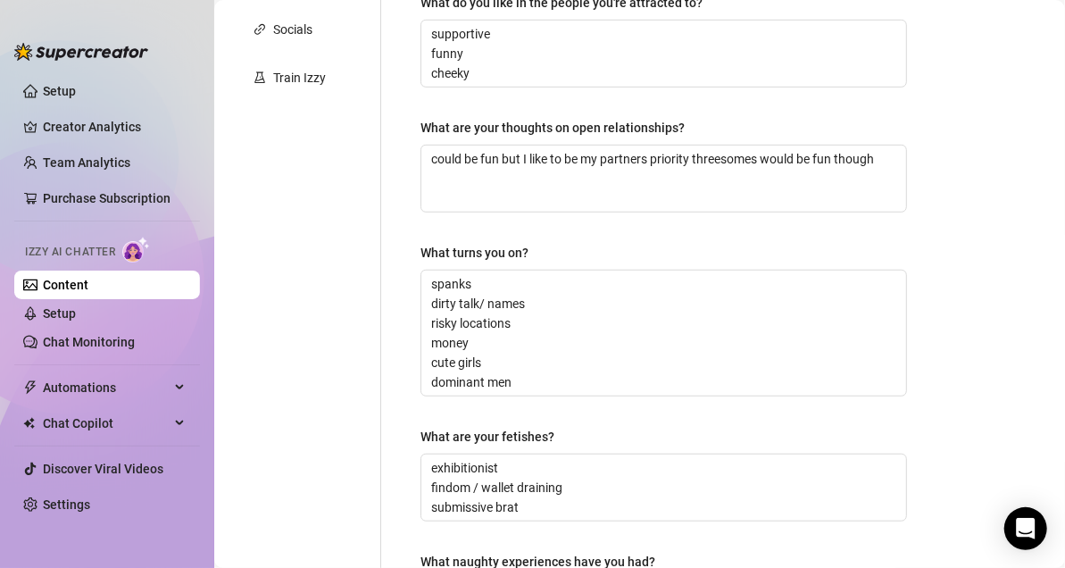
scroll to position [395, 0]
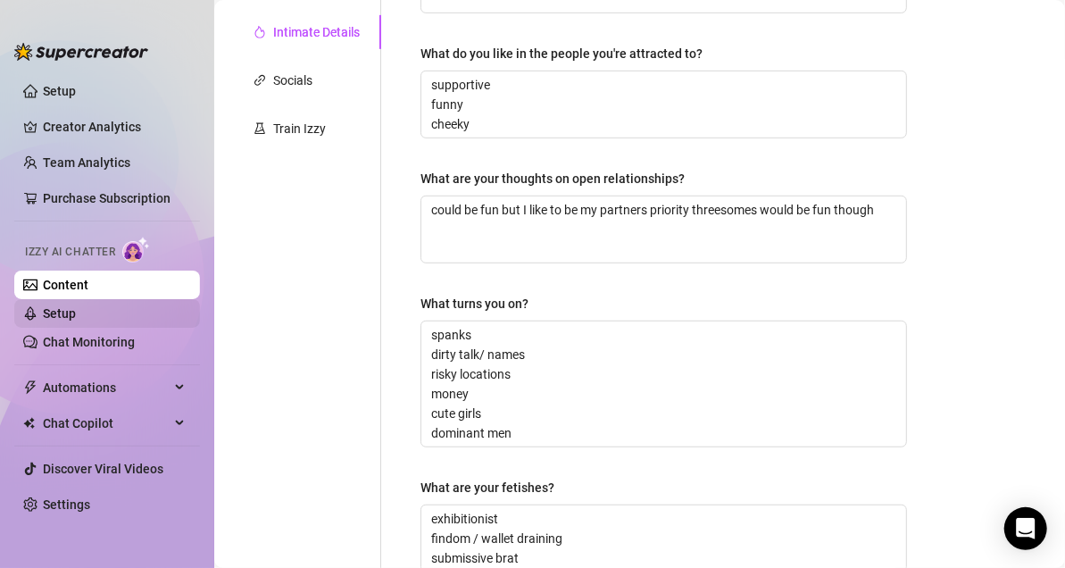
click at [76, 312] on link "Setup" at bounding box center [59, 313] width 33 height 14
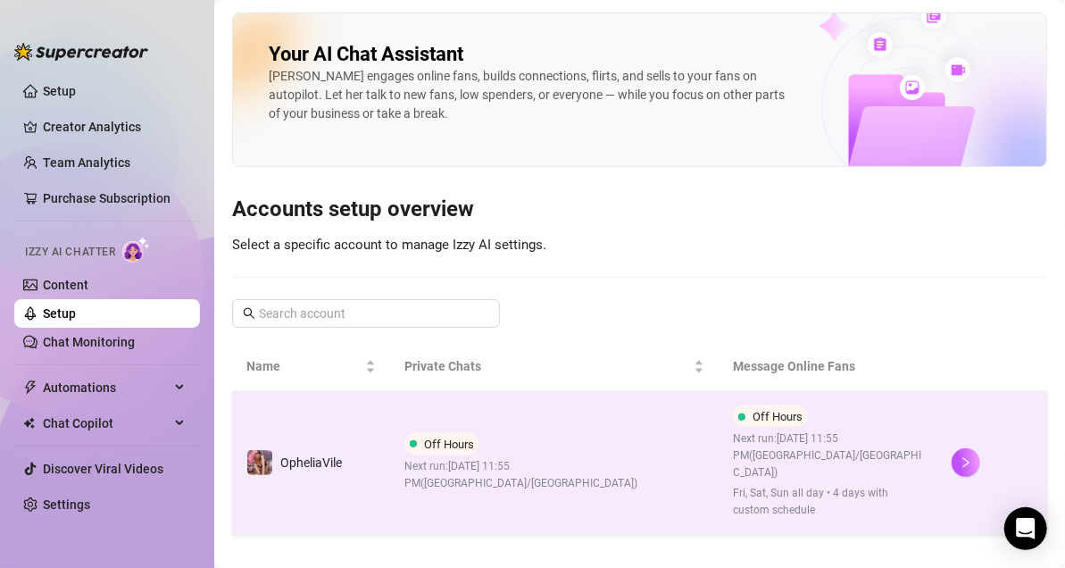
click at [501, 458] on span "Next run: [DATE] 11:55 PM ( [GEOGRAPHIC_DATA]/[GEOGRAPHIC_DATA] )" at bounding box center [554, 475] width 300 height 34
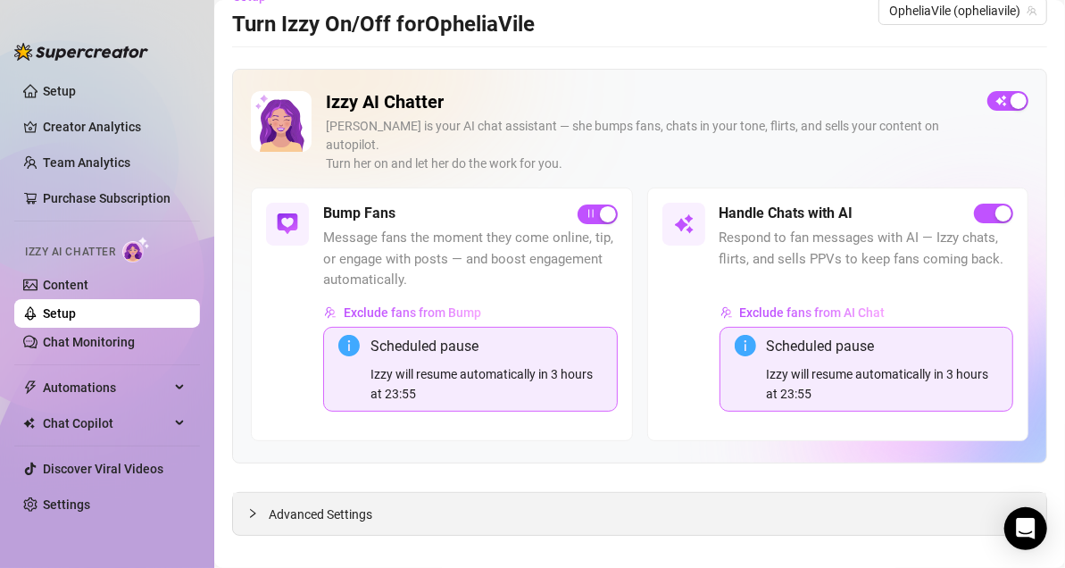
click at [308, 493] on div "Advanced Settings" at bounding box center [639, 514] width 813 height 42
click at [311, 504] on span "Advanced Settings" at bounding box center [321, 514] width 104 height 20
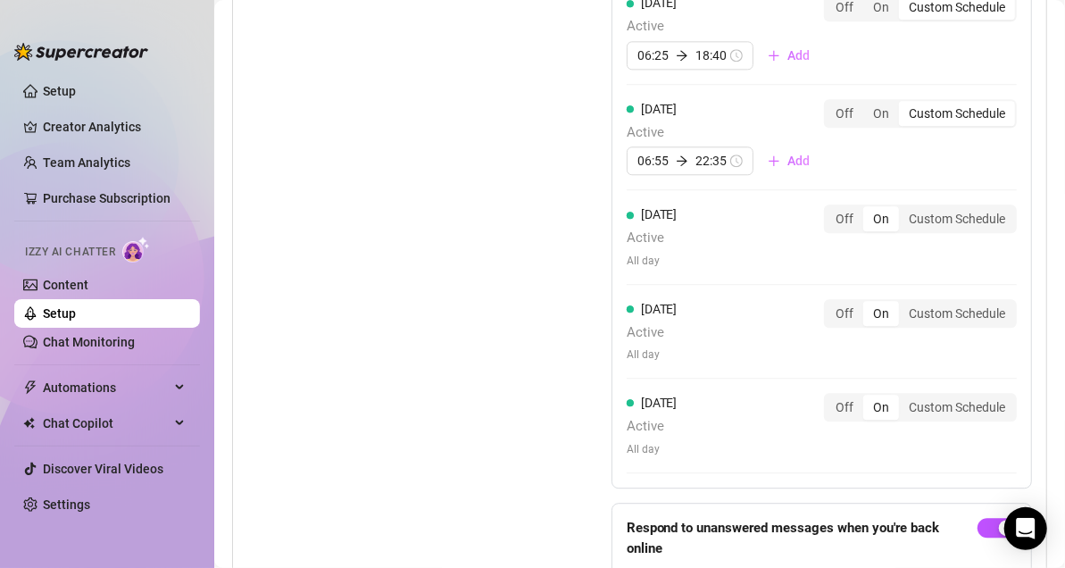
scroll to position [2082, 0]
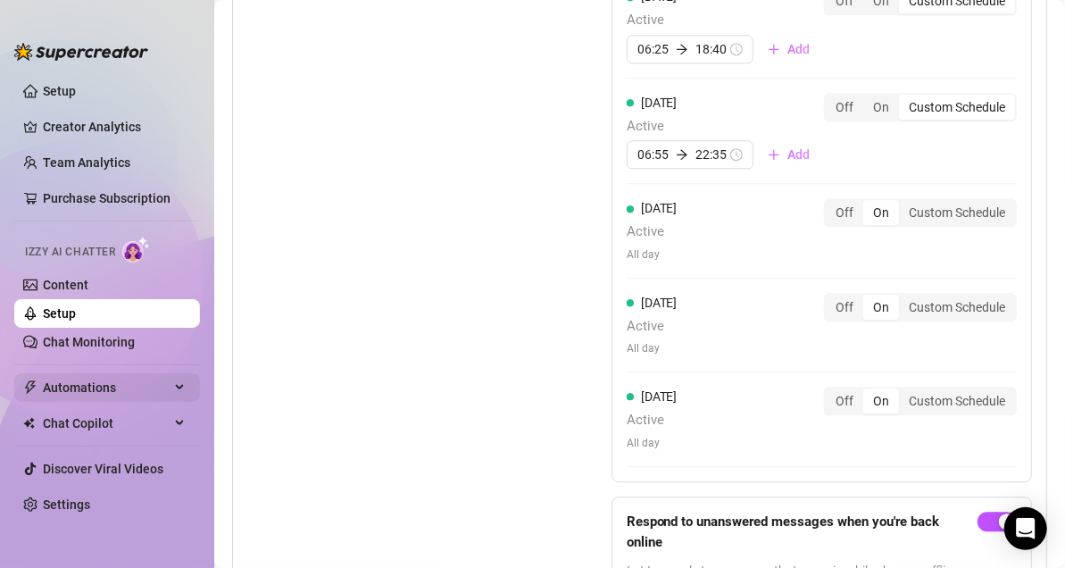
click at [96, 377] on span "Automations" at bounding box center [106, 387] width 127 height 29
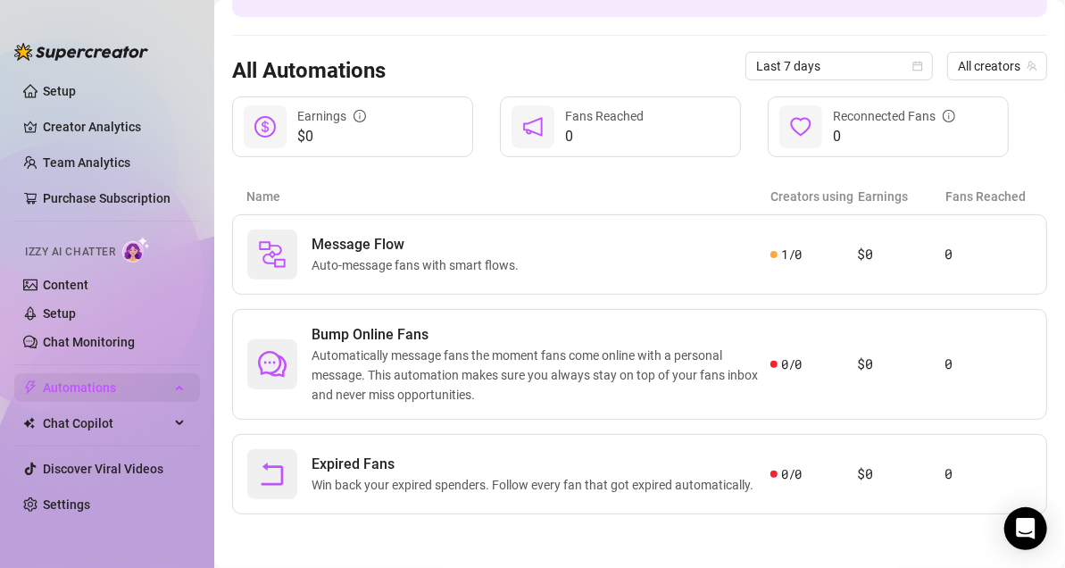
scroll to position [143, 0]
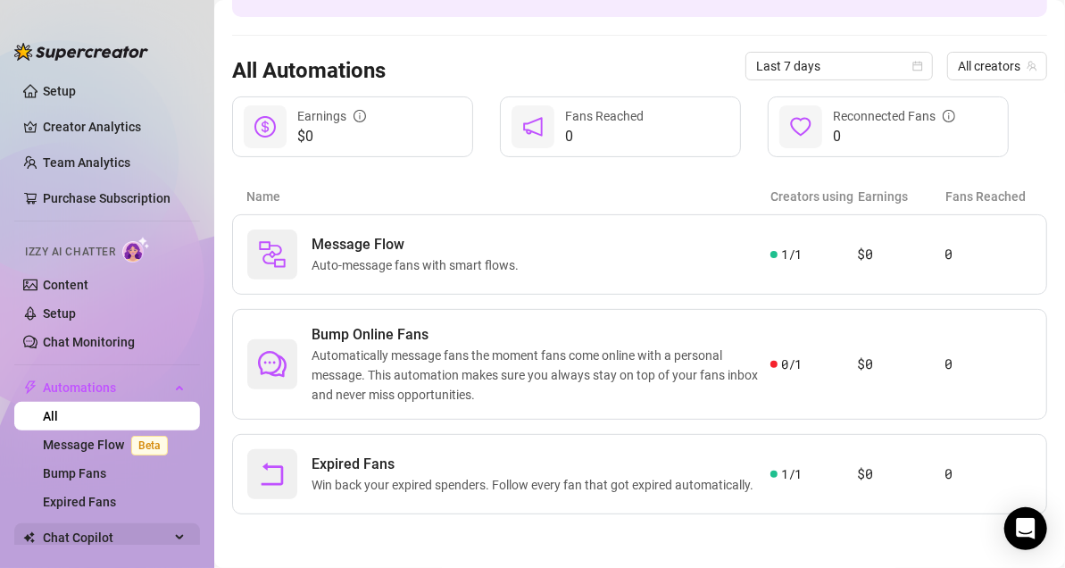
click at [83, 531] on span "Chat Copilot" at bounding box center [106, 537] width 127 height 29
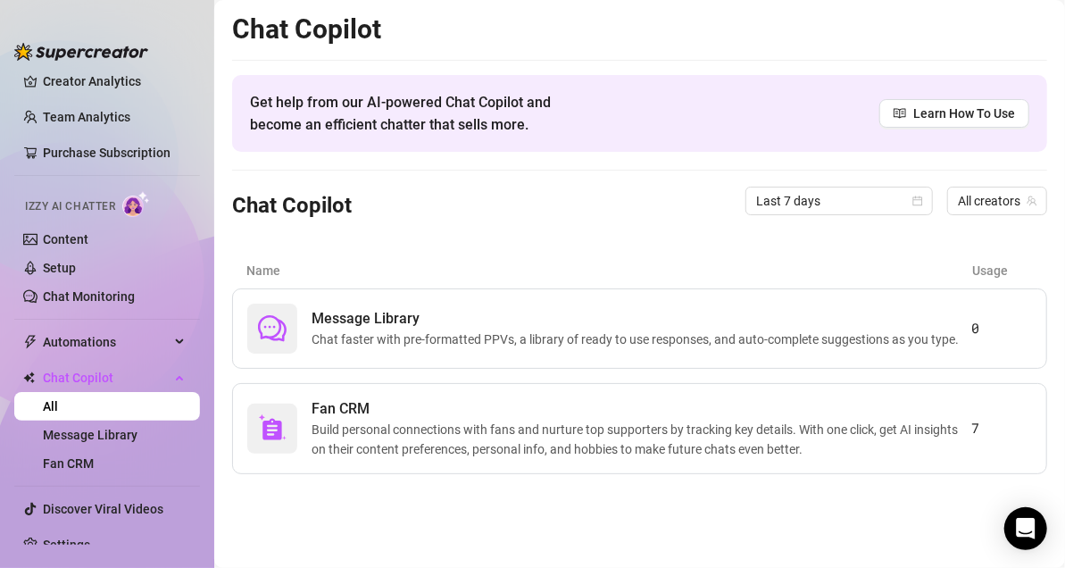
scroll to position [66, 0]
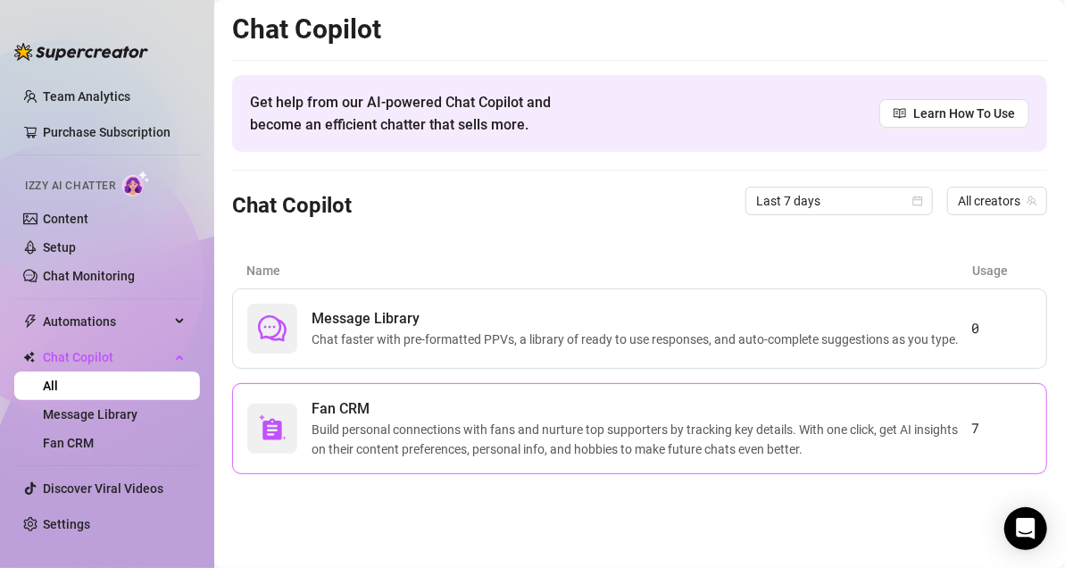
click at [469, 436] on span "Build personal connections with fans and nurture top supporters by tracking key…" at bounding box center [642, 439] width 660 height 39
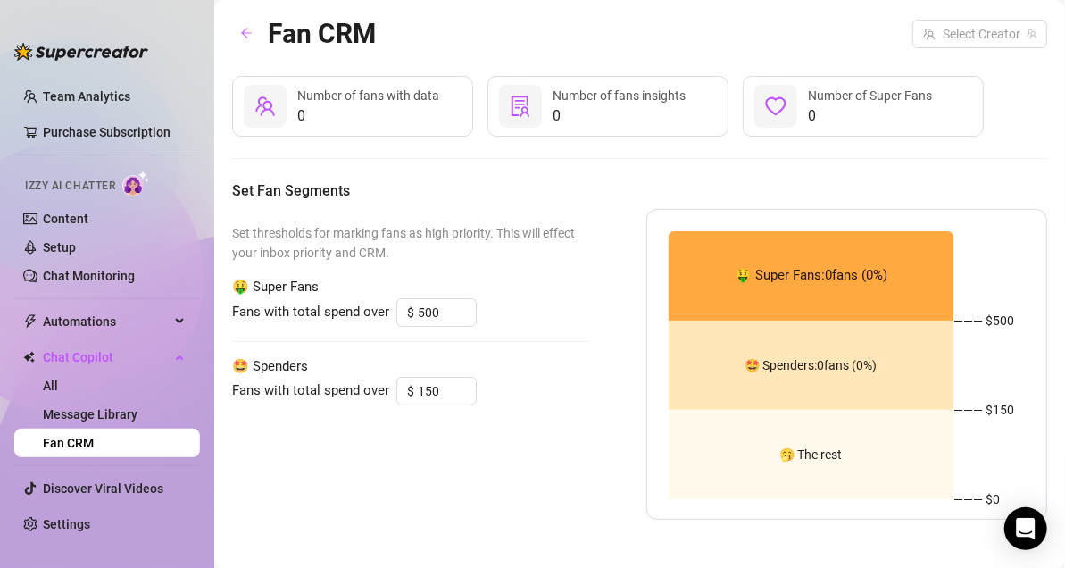
scroll to position [5, 0]
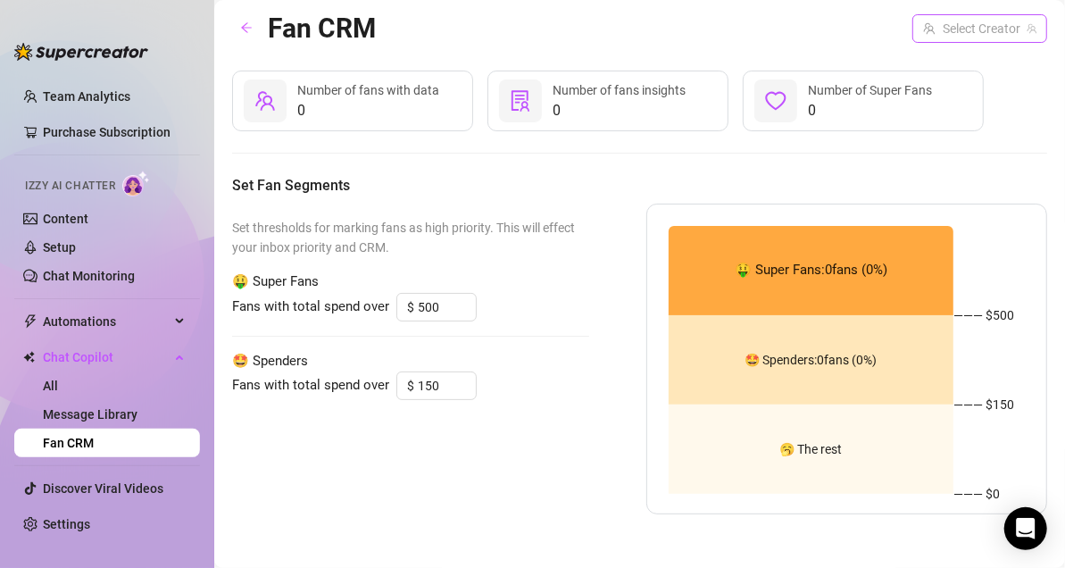
click at [985, 34] on input "search" at bounding box center [971, 28] width 97 height 27
click at [937, 71] on span "OpheliaVile" at bounding box center [913, 65] width 62 height 20
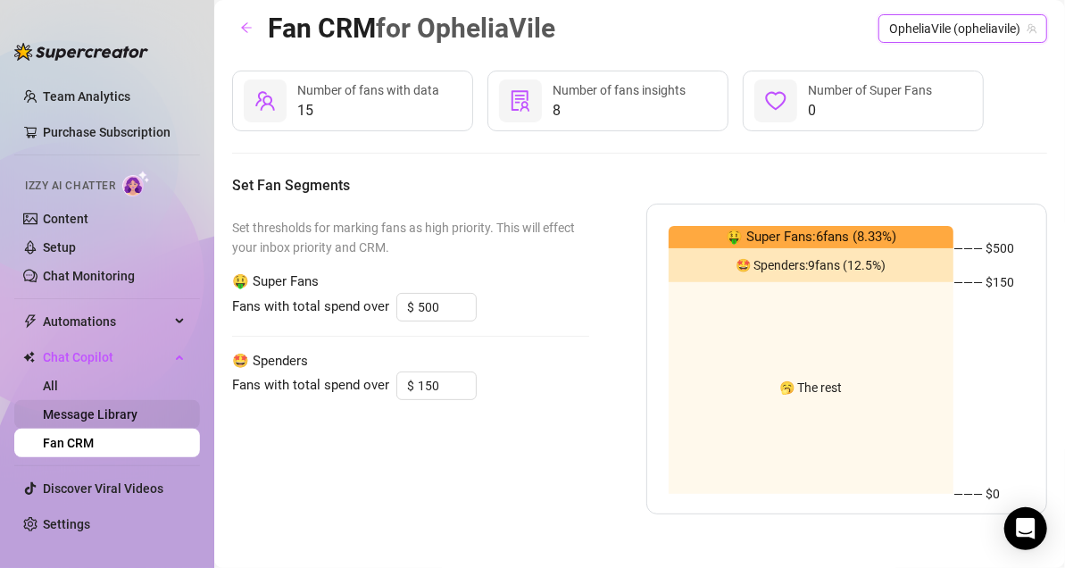
click at [97, 409] on link "Message Library" at bounding box center [90, 414] width 95 height 14
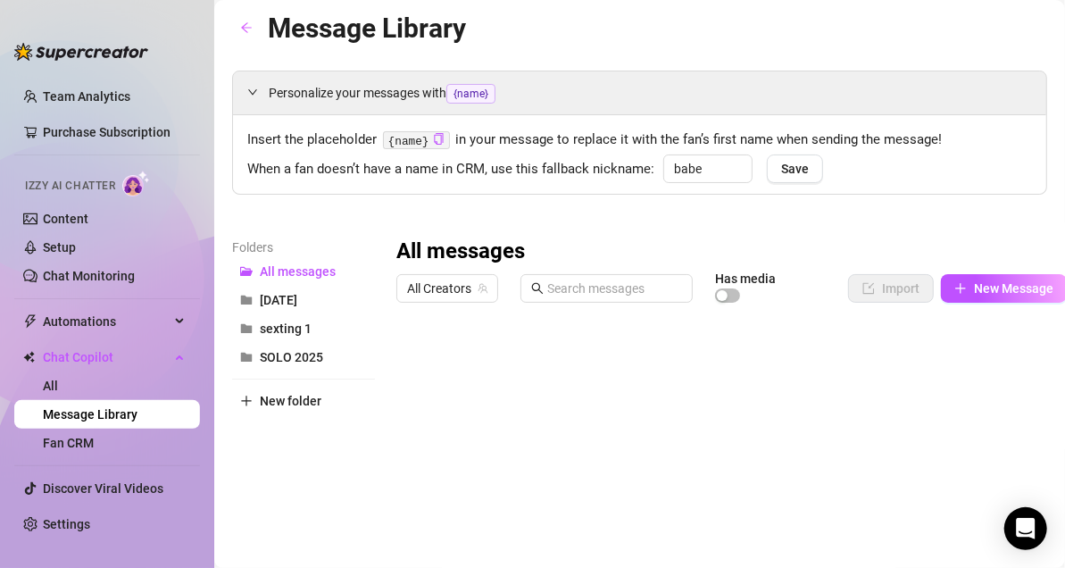
click at [410, 362] on div at bounding box center [730, 510] width 669 height 398
click at [58, 382] on link "All" at bounding box center [50, 386] width 15 height 14
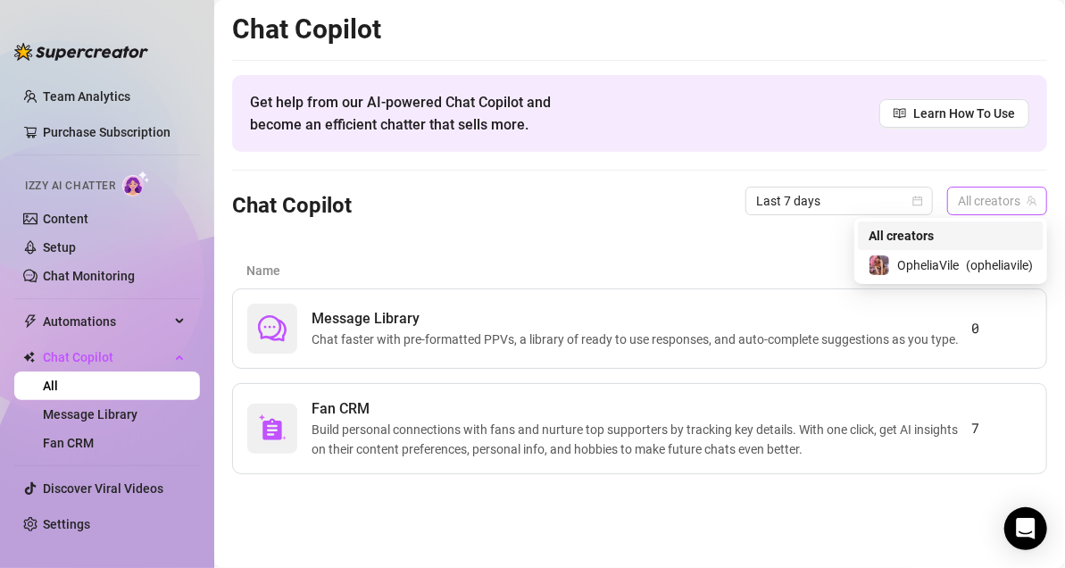
click at [998, 196] on span "All creators" at bounding box center [997, 200] width 79 height 27
click at [952, 262] on span "OpheliaVile" at bounding box center [928, 265] width 62 height 20
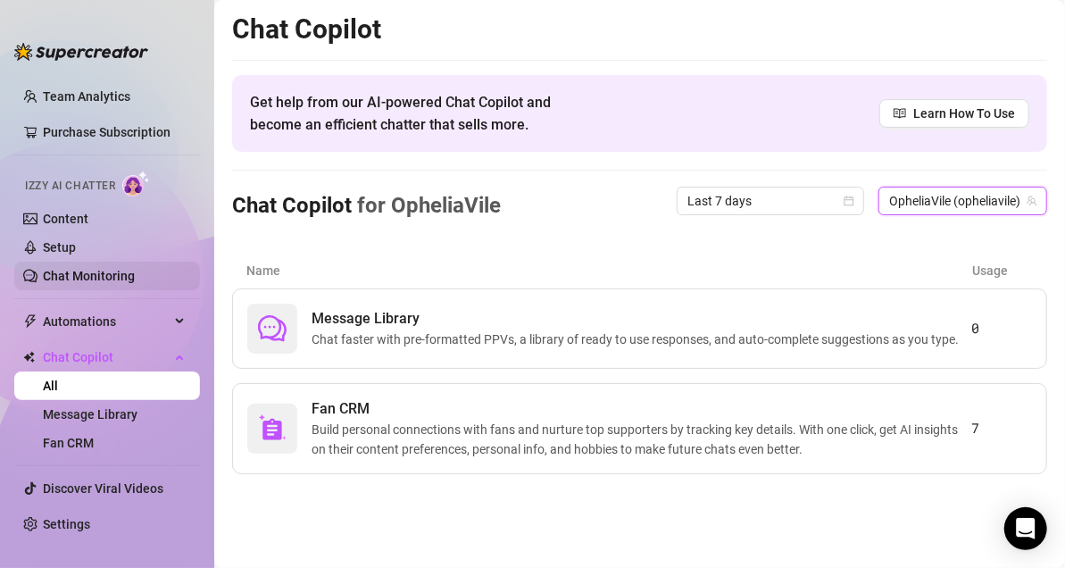
click at [80, 269] on link "Chat Monitoring" at bounding box center [89, 276] width 92 height 14
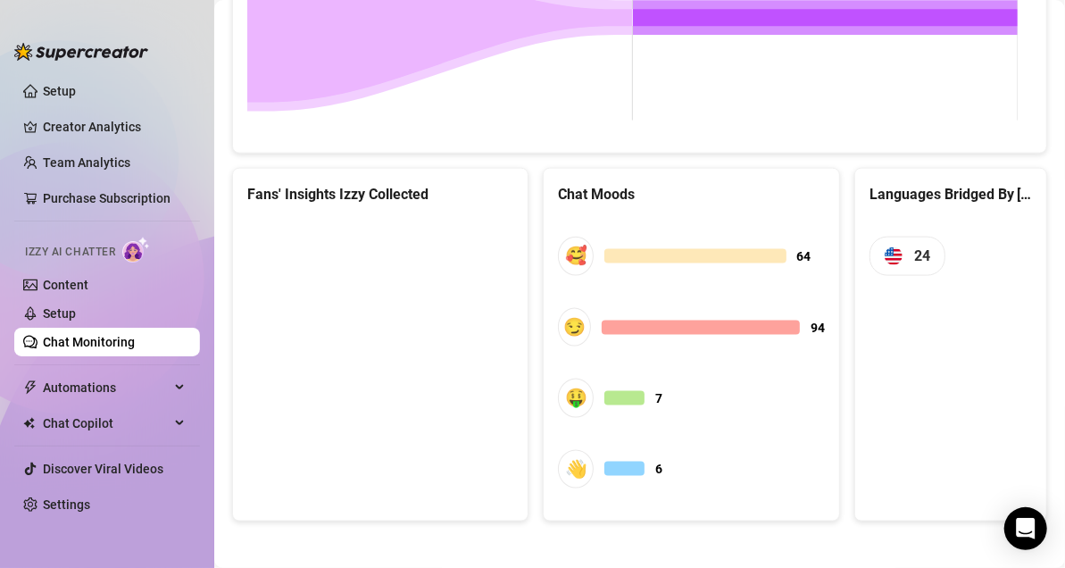
scroll to position [397, 0]
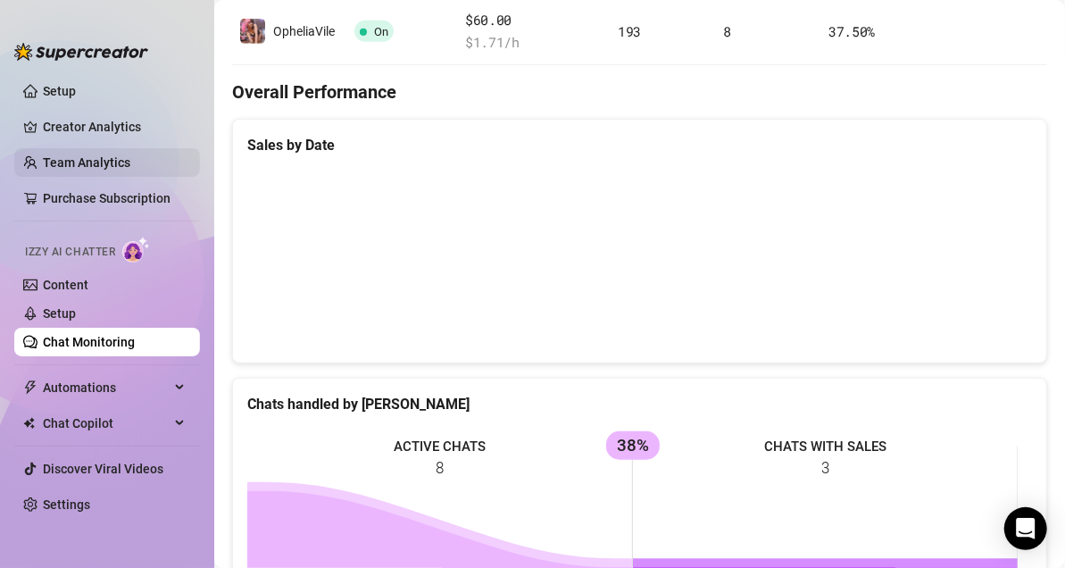
click at [96, 159] on link "Team Analytics" at bounding box center [86, 162] width 87 height 14
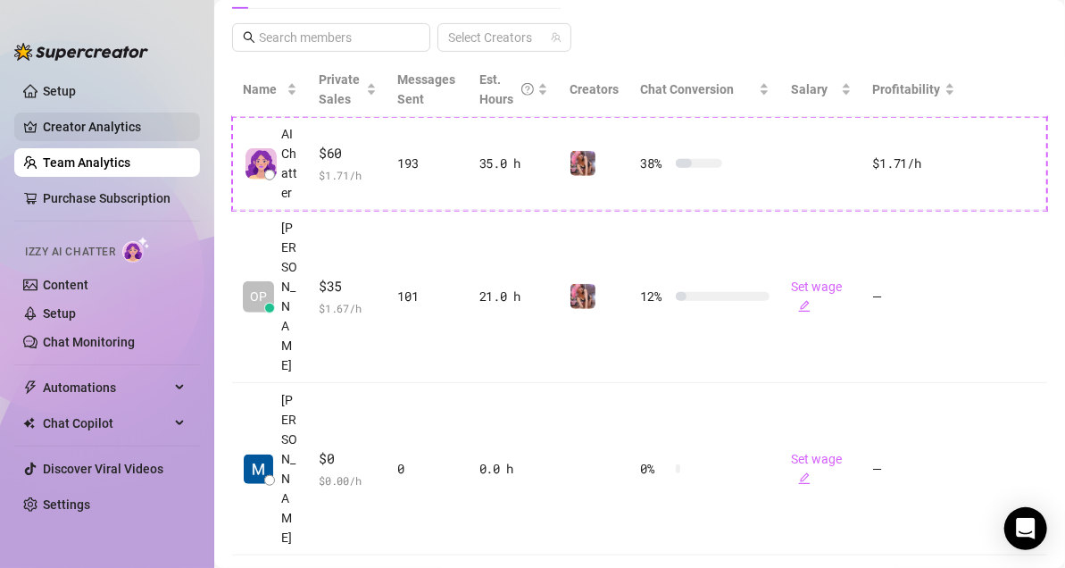
click at [92, 127] on link "Creator Analytics" at bounding box center [114, 126] width 143 height 29
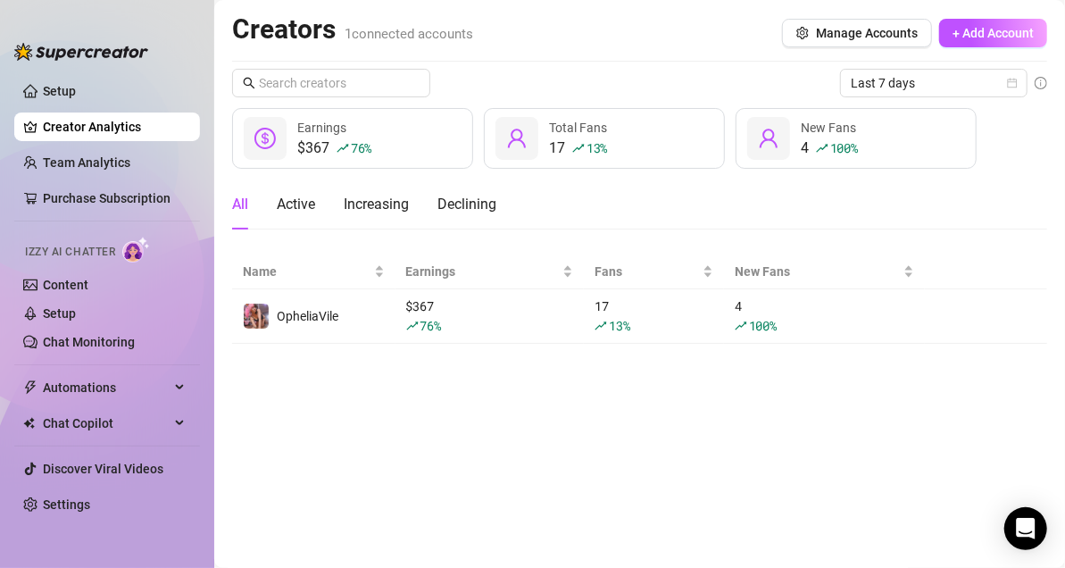
click at [76, 98] on link "Setup" at bounding box center [59, 91] width 33 height 14
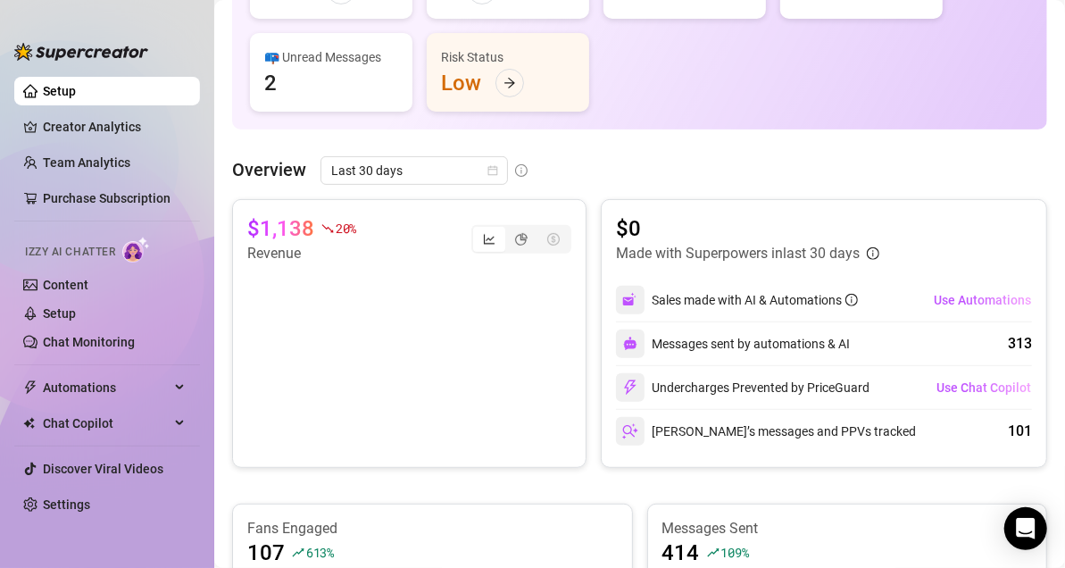
scroll to position [286, 0]
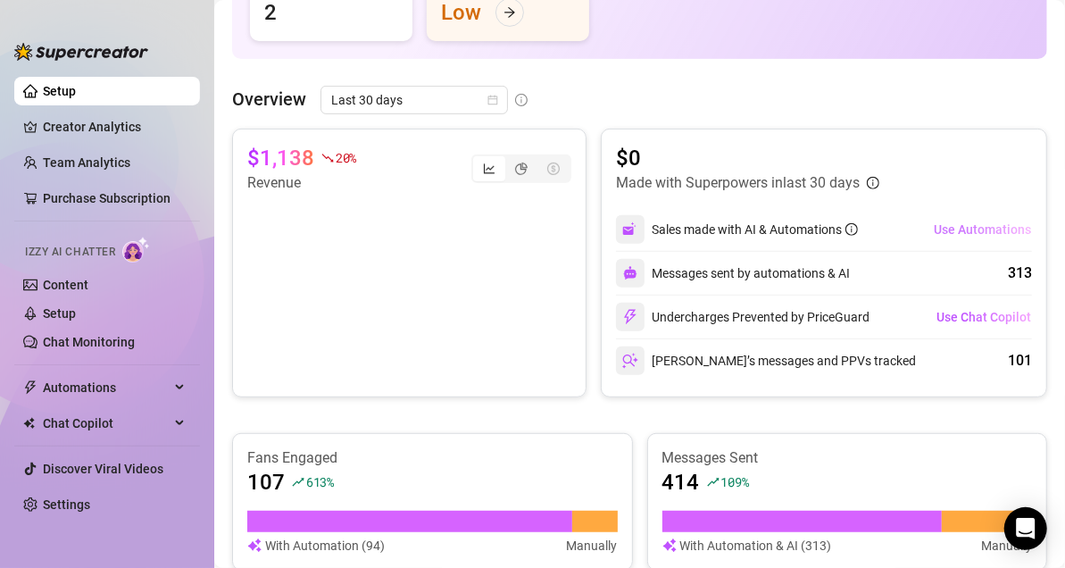
click at [978, 230] on span "Use Automations" at bounding box center [982, 229] width 97 height 14
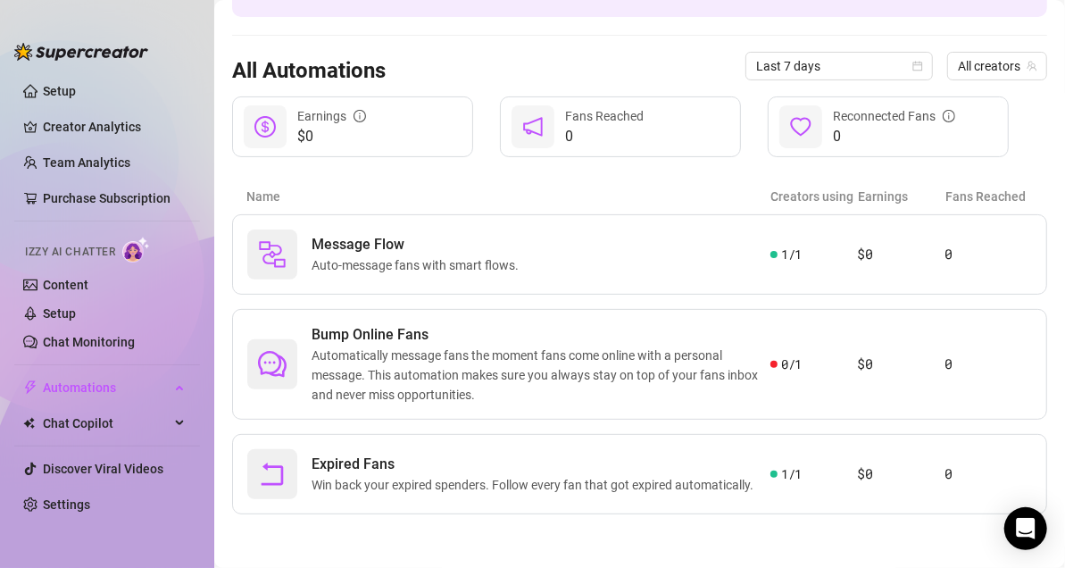
scroll to position [143, 0]
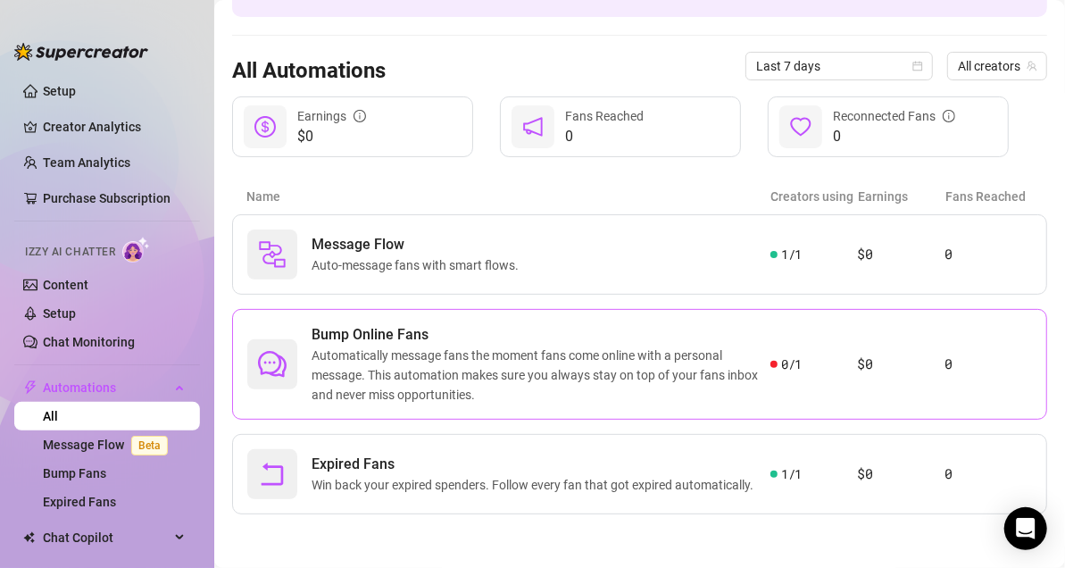
click at [732, 334] on span "Bump Online Fans" at bounding box center [541, 334] width 459 height 21
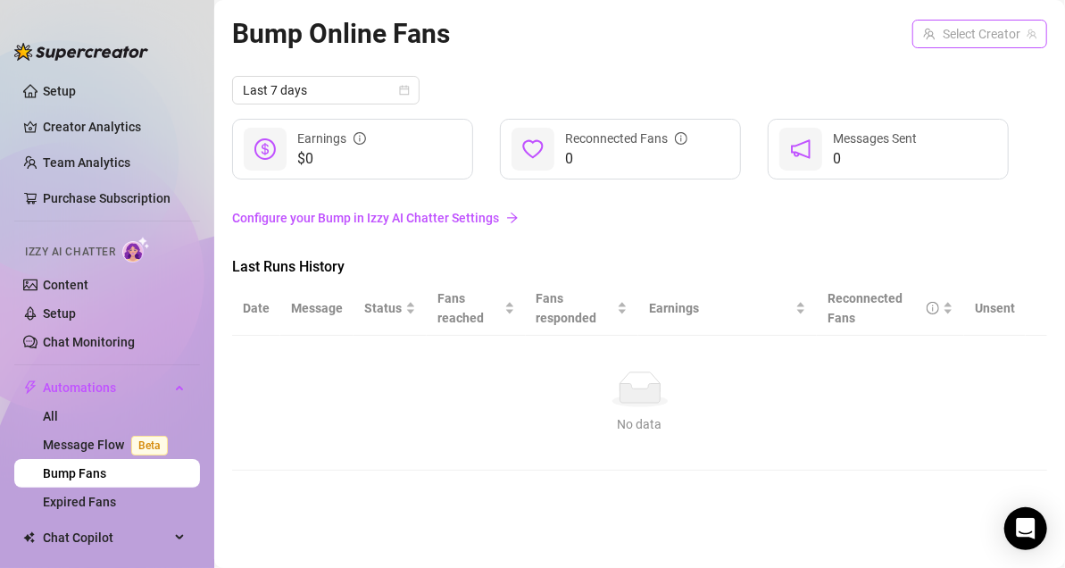
click at [998, 39] on input "search" at bounding box center [971, 34] width 97 height 27
click at [955, 68] on div "OpheliaVile ( opheliavile )" at bounding box center [951, 70] width 164 height 21
